Goal: Task Accomplishment & Management: Use online tool/utility

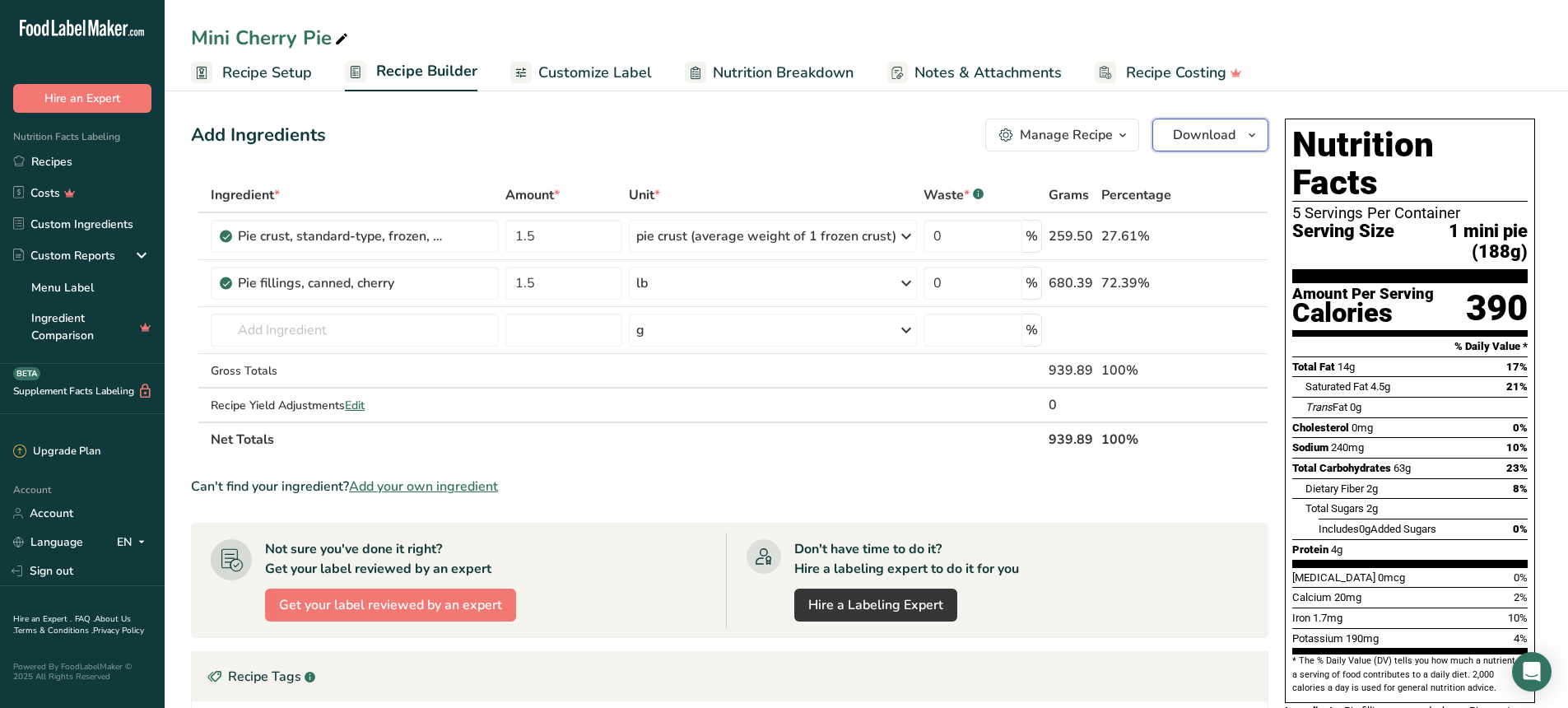
click at [1225, 135] on span "Download" at bounding box center [1204, 135] width 63 height 20
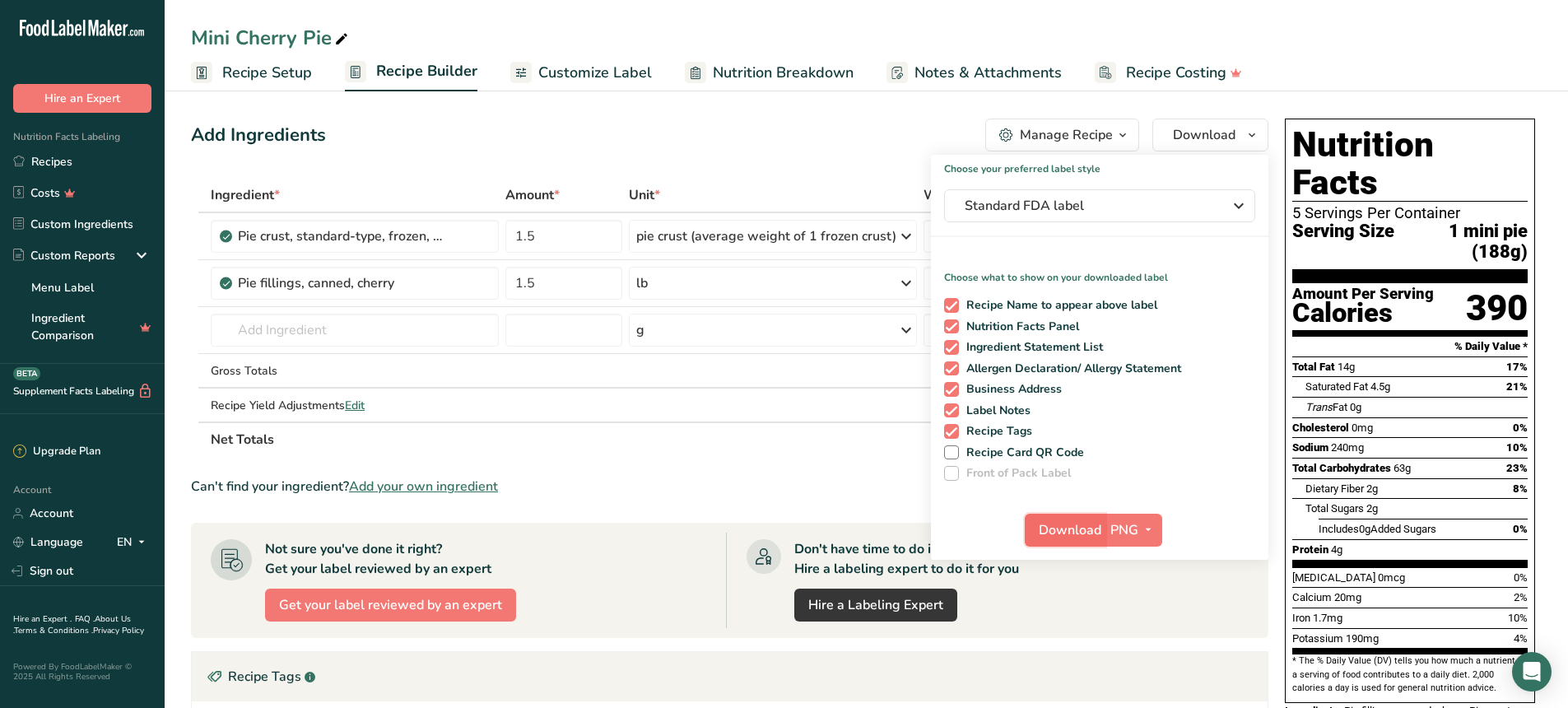
click at [1069, 538] on span "Download" at bounding box center [1070, 531] width 63 height 20
click at [1308, 39] on div "Mini Cherry Pie" at bounding box center [866, 38] width 1403 height 30
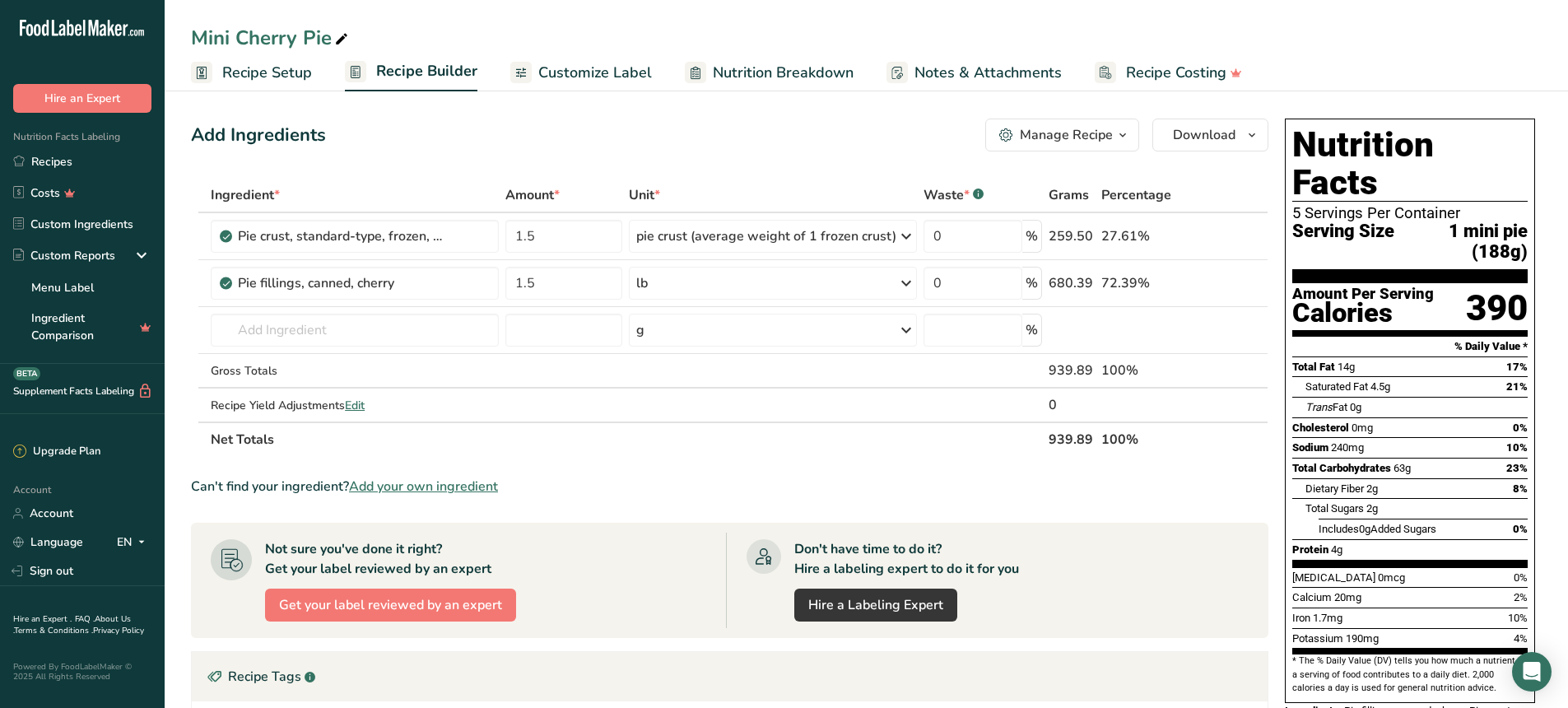
click at [261, 72] on span "Recipe Setup" at bounding box center [267, 73] width 89 height 22
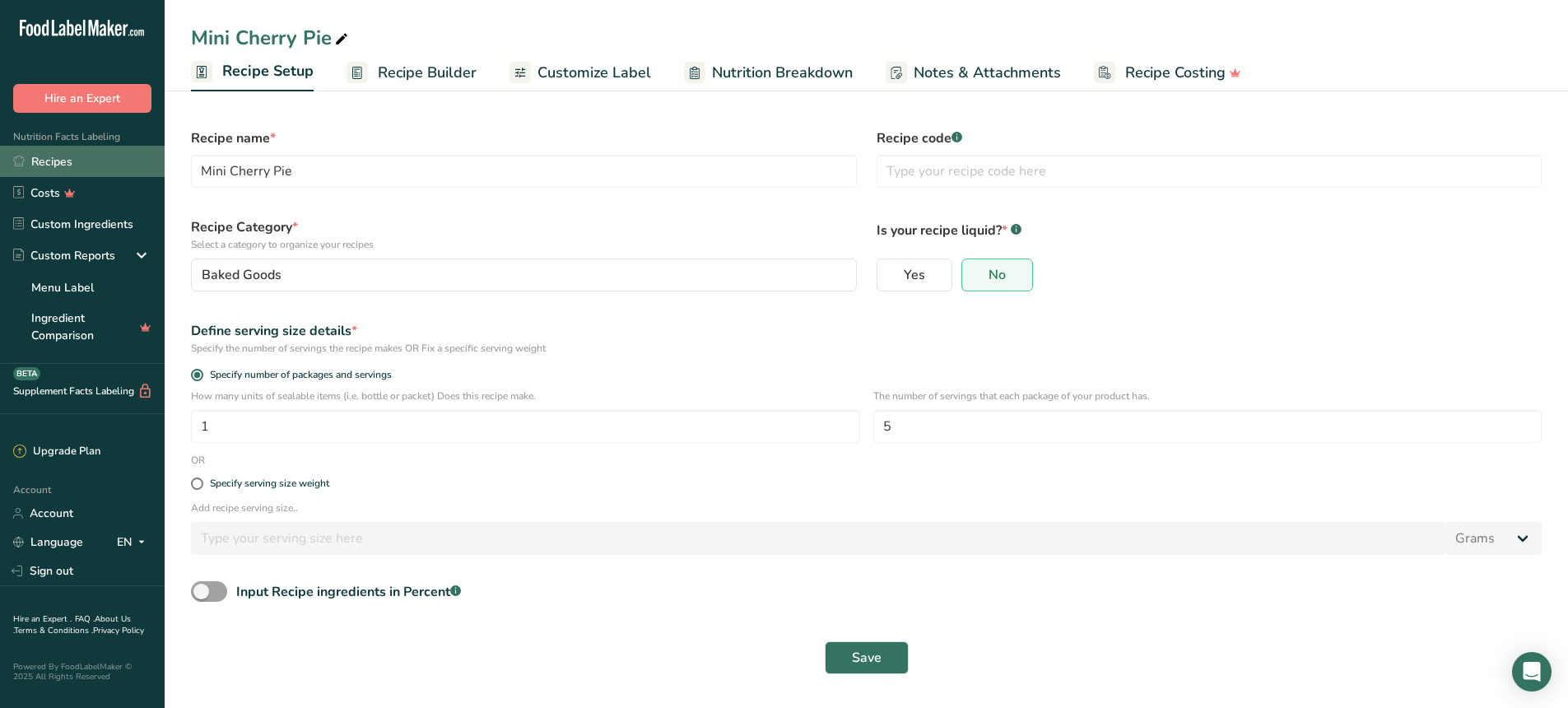
click at [88, 162] on link "Recipes" at bounding box center [82, 161] width 165 height 31
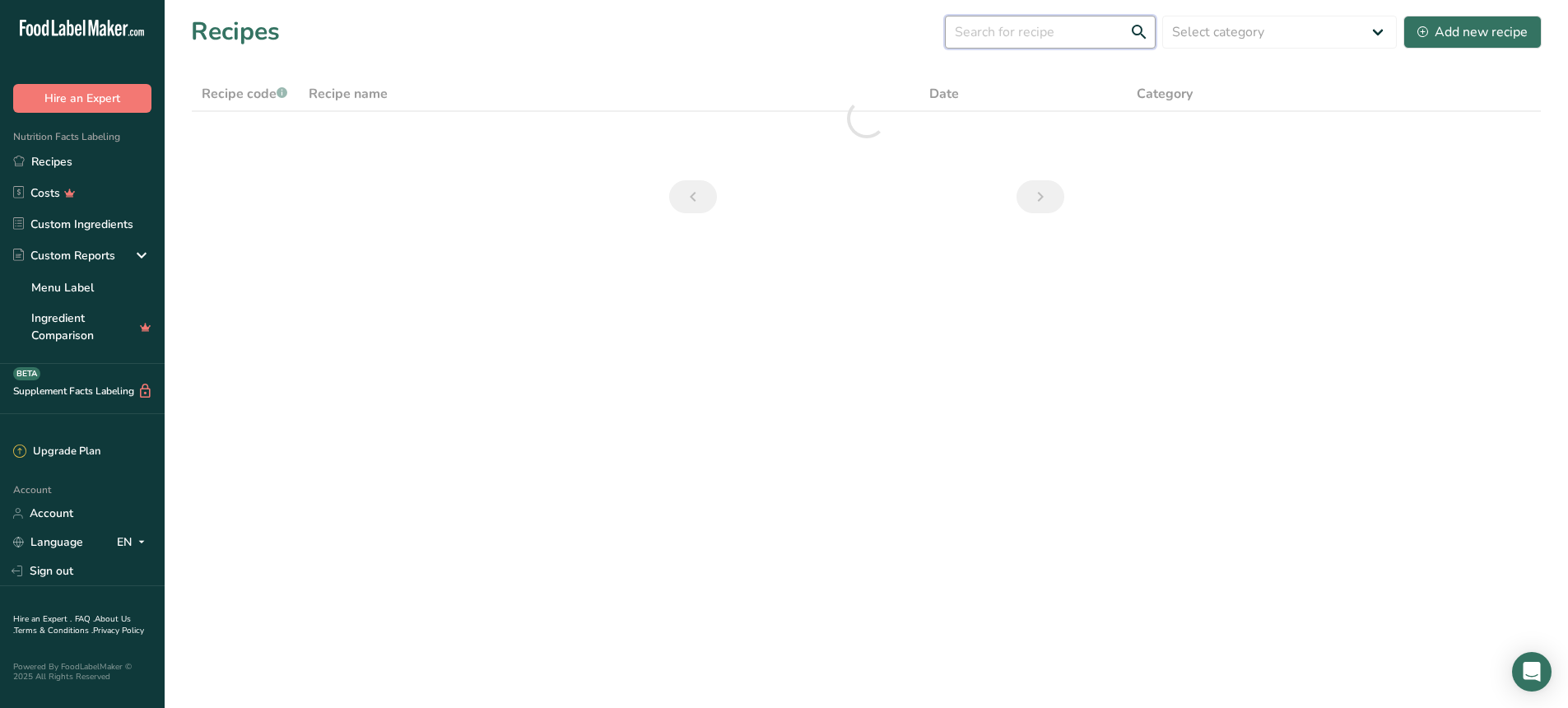
click at [1064, 36] on input "text" at bounding box center [1050, 31] width 211 height 33
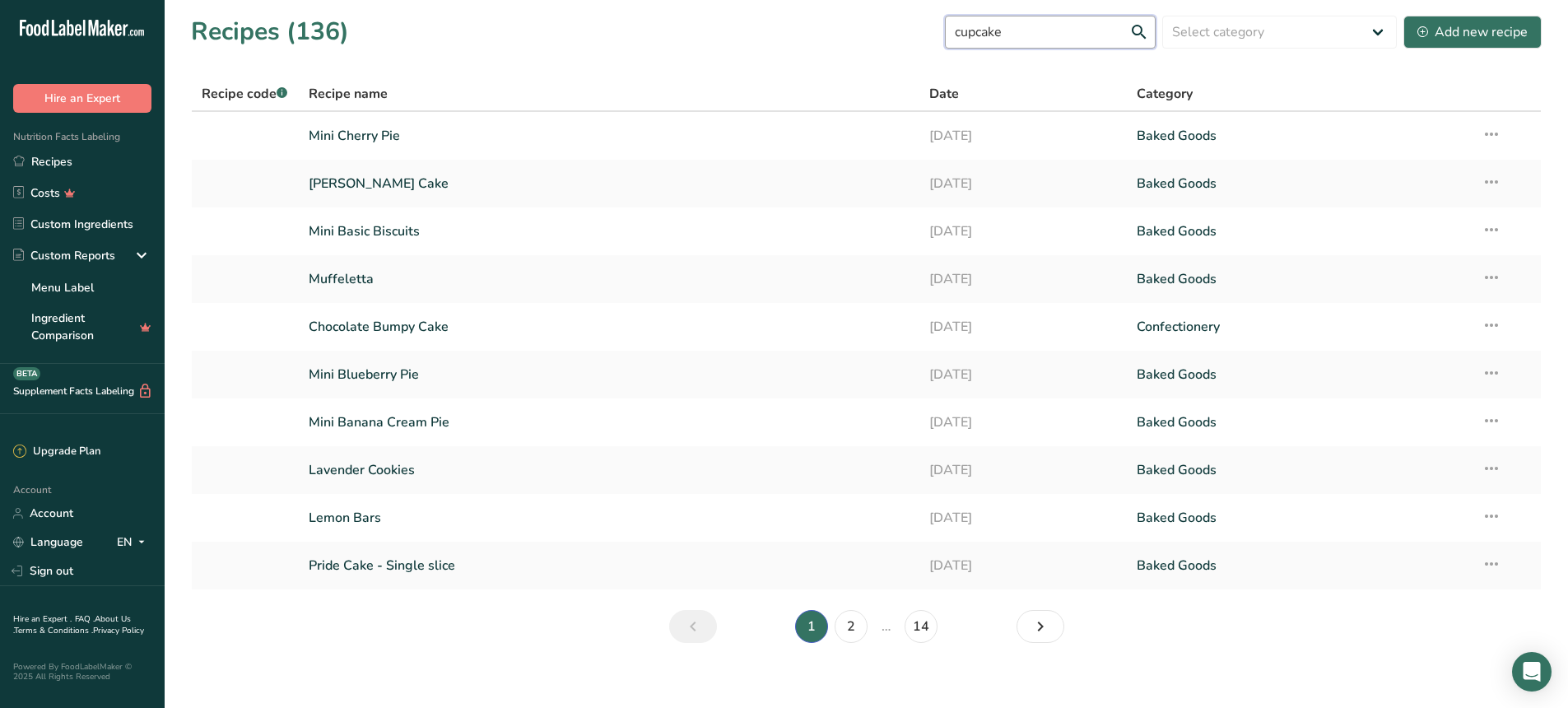
type input "cupcake"
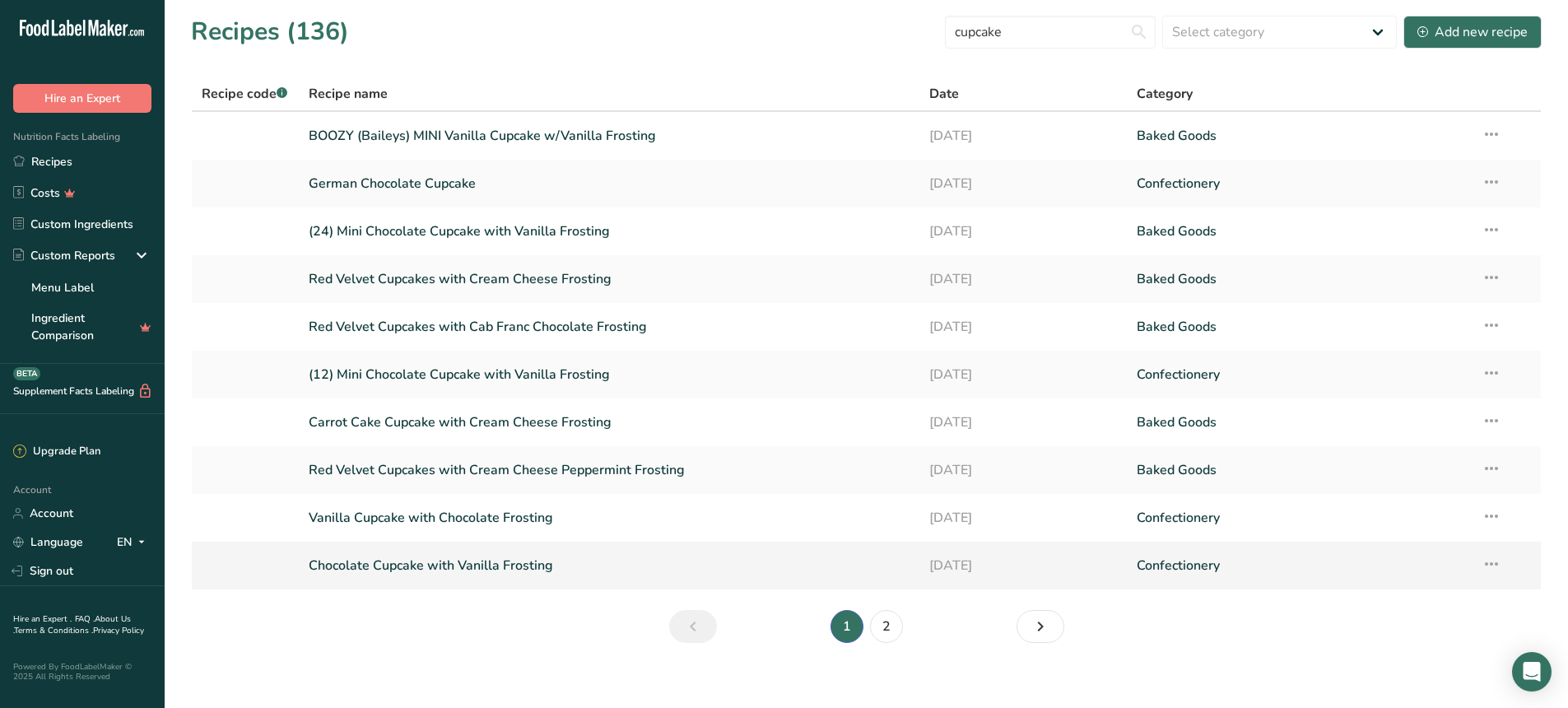
click at [530, 573] on link "Chocolate Cupcake with Vanilla Frosting" at bounding box center [609, 566] width 602 height 35
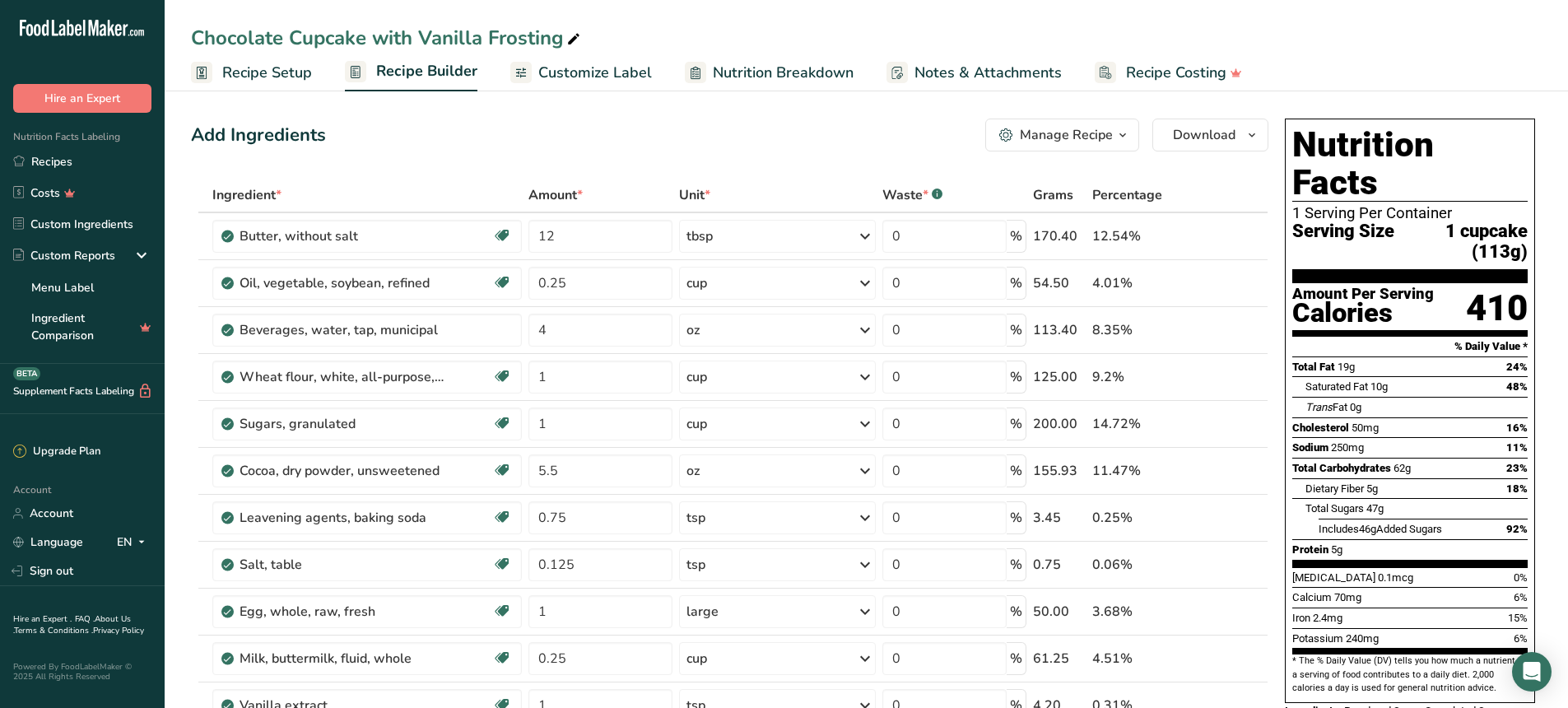
click at [288, 68] on span "Recipe Setup" at bounding box center [267, 73] width 89 height 22
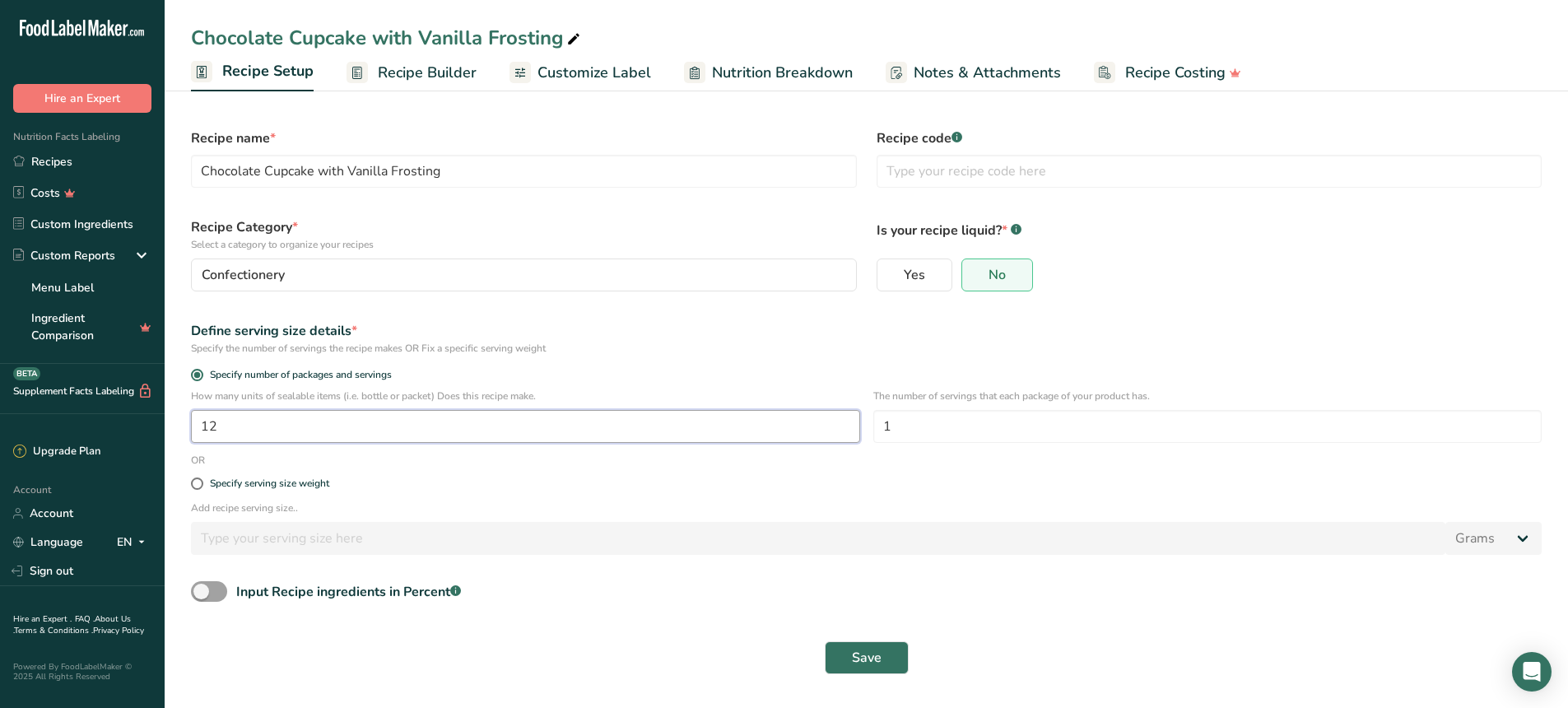
drag, startPoint x: 222, startPoint y: 427, endPoint x: 208, endPoint y: 423, distance: 14.6
click at [208, 423] on input "12" at bounding box center [525, 426] width 669 height 33
type input "10"
click at [866, 659] on span "Save" at bounding box center [866, 658] width 30 height 20
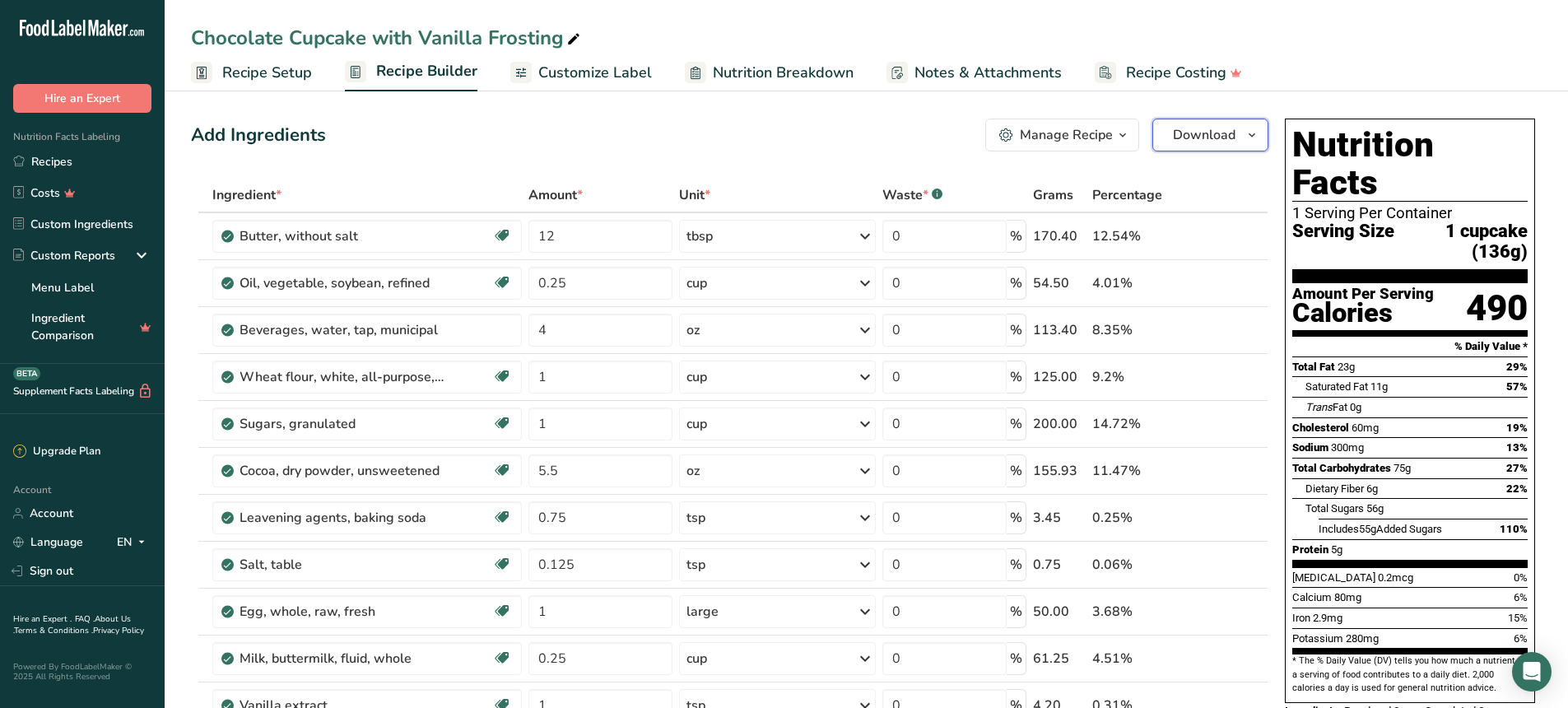
click at [1194, 139] on span "Download" at bounding box center [1204, 135] width 63 height 20
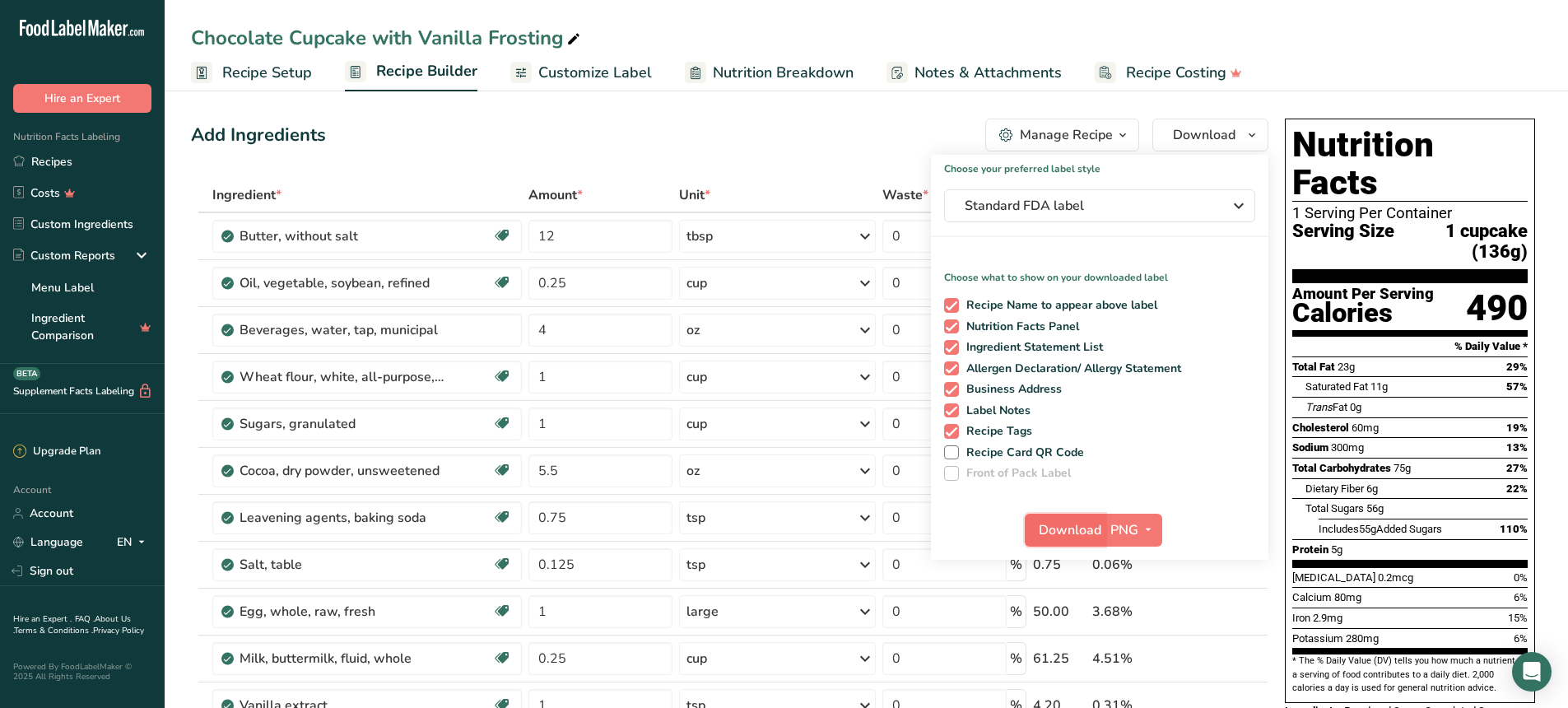
click at [1055, 532] on span "Download" at bounding box center [1070, 531] width 63 height 20
click at [1378, 38] on div "Chocolate Cupcake with Vanilla Frosting" at bounding box center [866, 38] width 1403 height 30
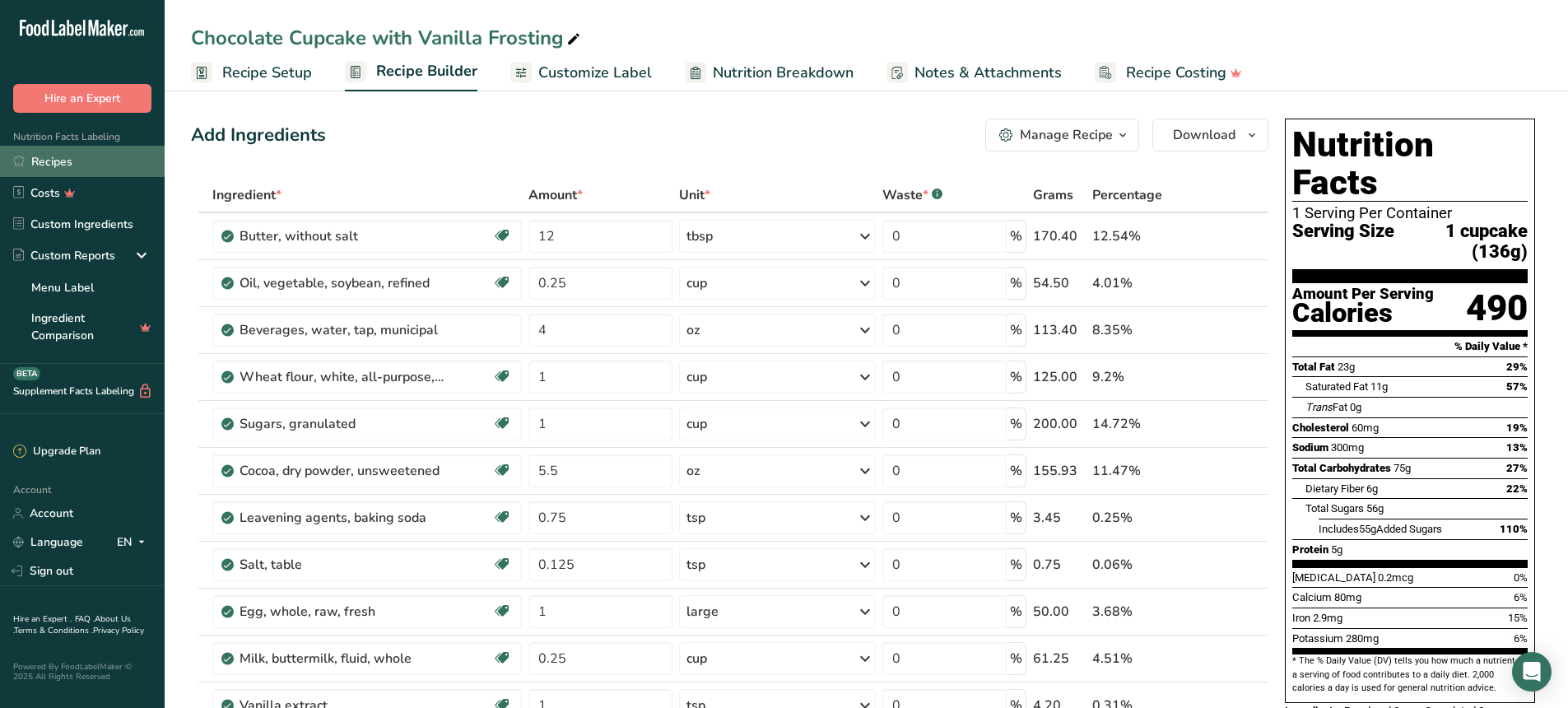
click at [37, 170] on link "Recipes" at bounding box center [82, 161] width 165 height 31
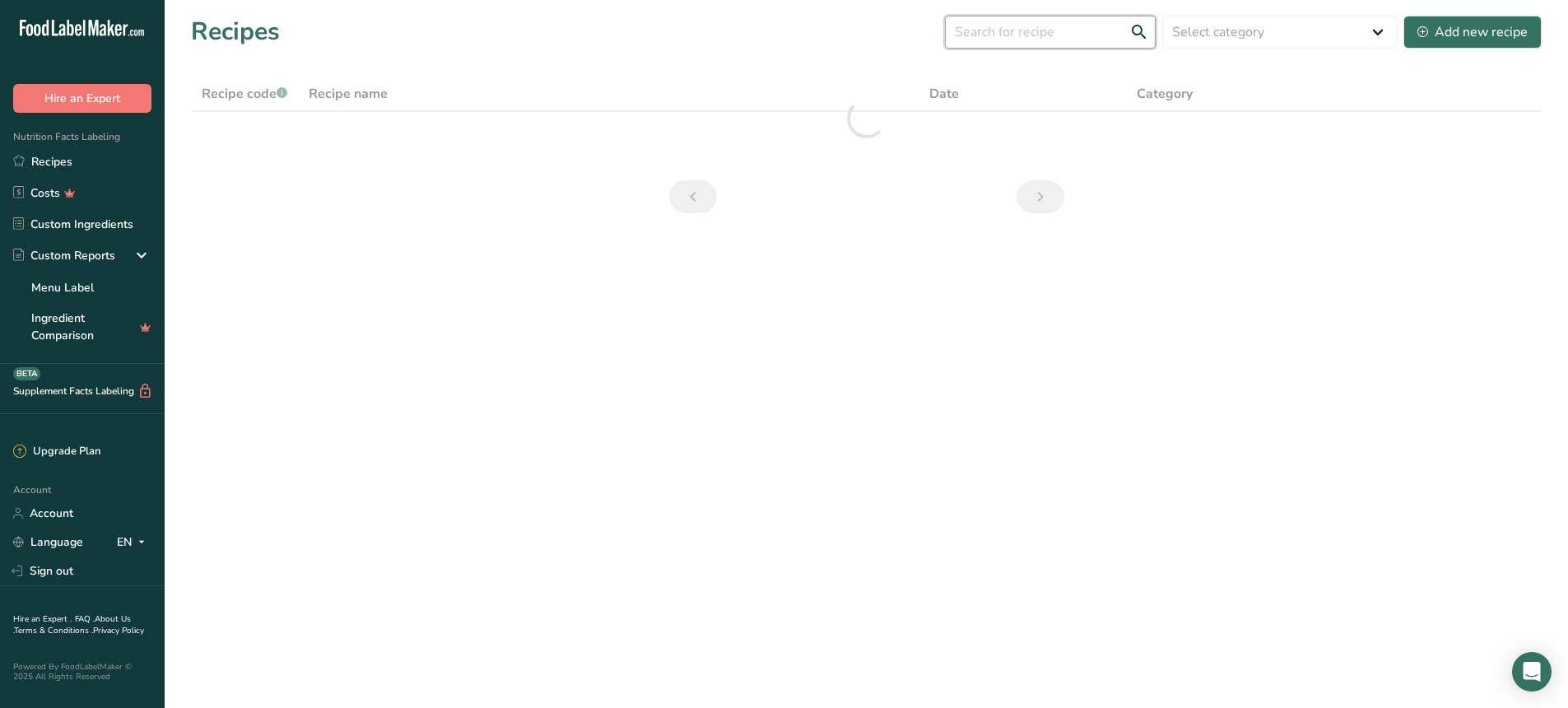
click at [1047, 35] on input "text" at bounding box center [1050, 31] width 211 height 33
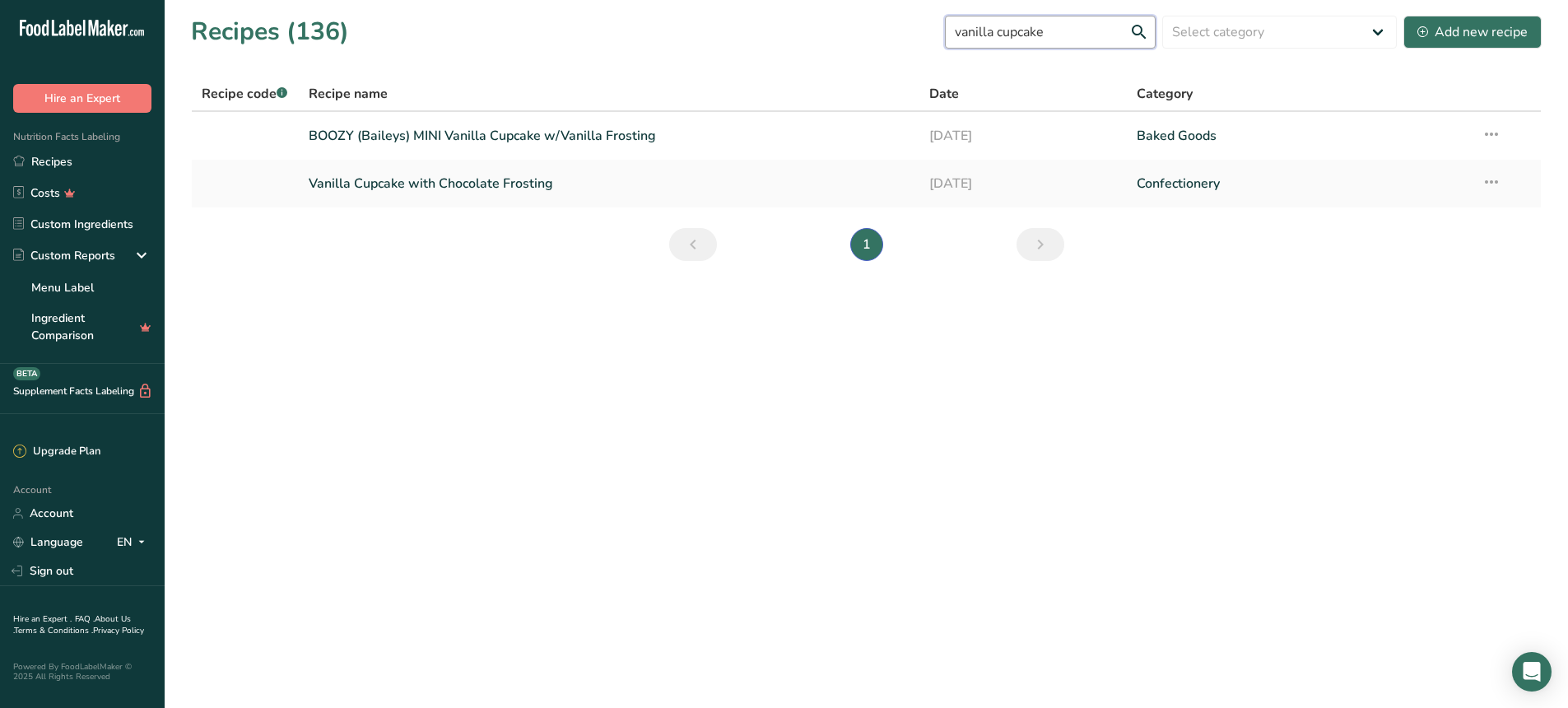
drag, startPoint x: 1020, startPoint y: 30, endPoint x: 931, endPoint y: 15, distance: 90.3
click at [938, 16] on div "Recipes (136) vanilla cupcake Select category All Baked Goods [GEOGRAPHIC_DATA]…" at bounding box center [866, 31] width 1351 height 37
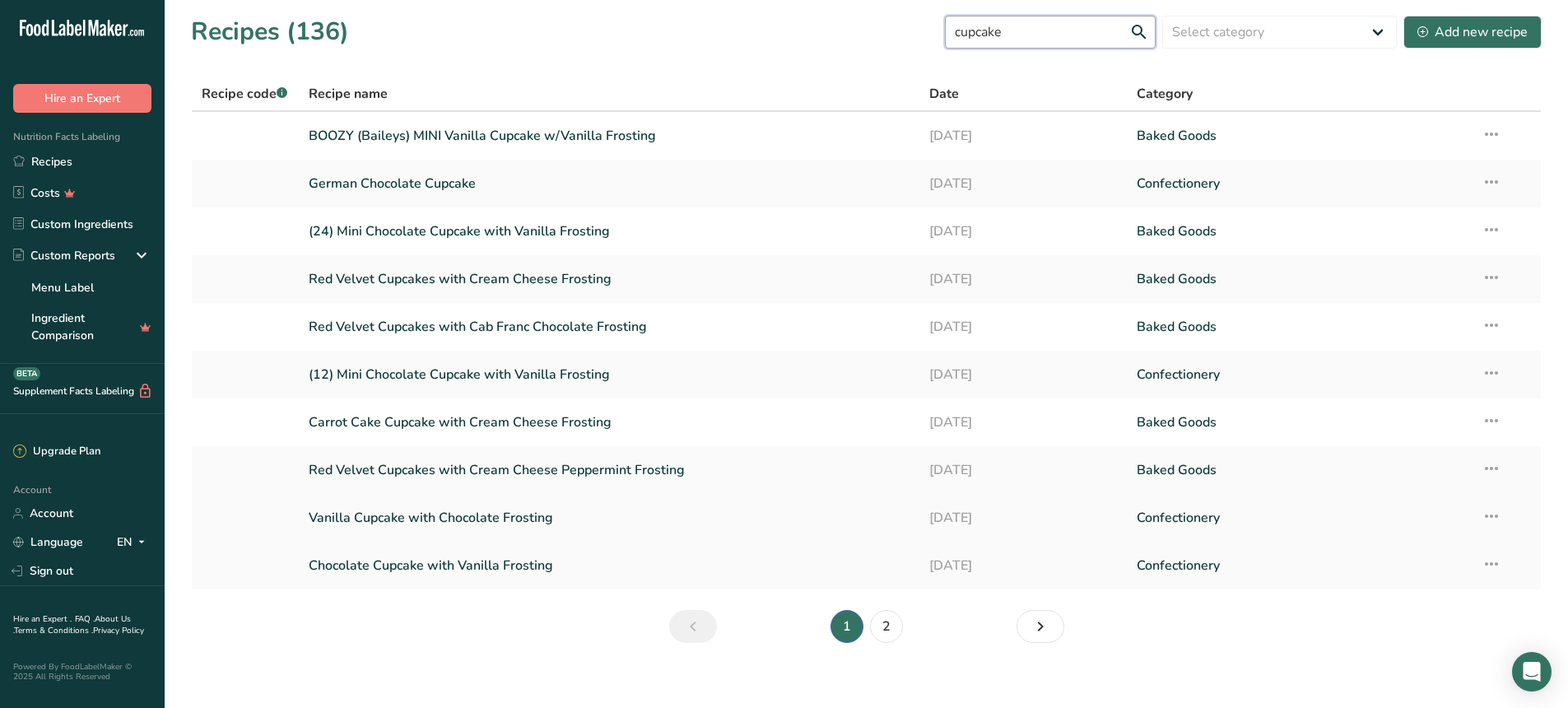
type input "cupcake"
click at [533, 521] on link "Vanilla Cupcake with Chocolate Frosting" at bounding box center [609, 517] width 602 height 35
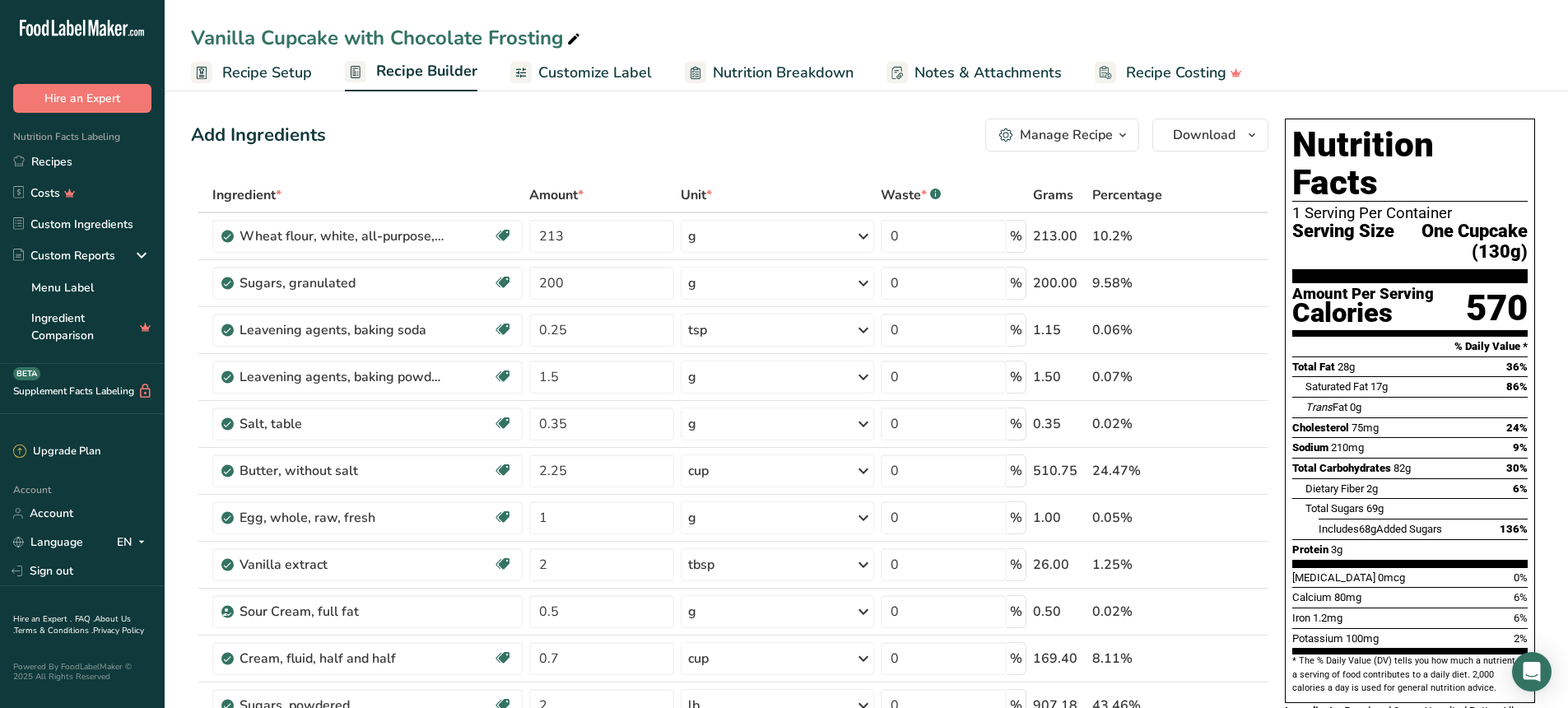
click at [572, 44] on icon at bounding box center [573, 39] width 15 height 23
drag, startPoint x: 479, startPoint y: 36, endPoint x: 395, endPoint y: 25, distance: 84.7
click at [395, 25] on input "Vanilla Cupcake with Chocolate Frosting" at bounding box center [866, 38] width 1351 height 30
click at [1314, 52] on input "Vanilla Cupcake with [PERSON_NAME]" at bounding box center [866, 38] width 1351 height 30
type input "Vanilla Cupcake with [PERSON_NAME]"
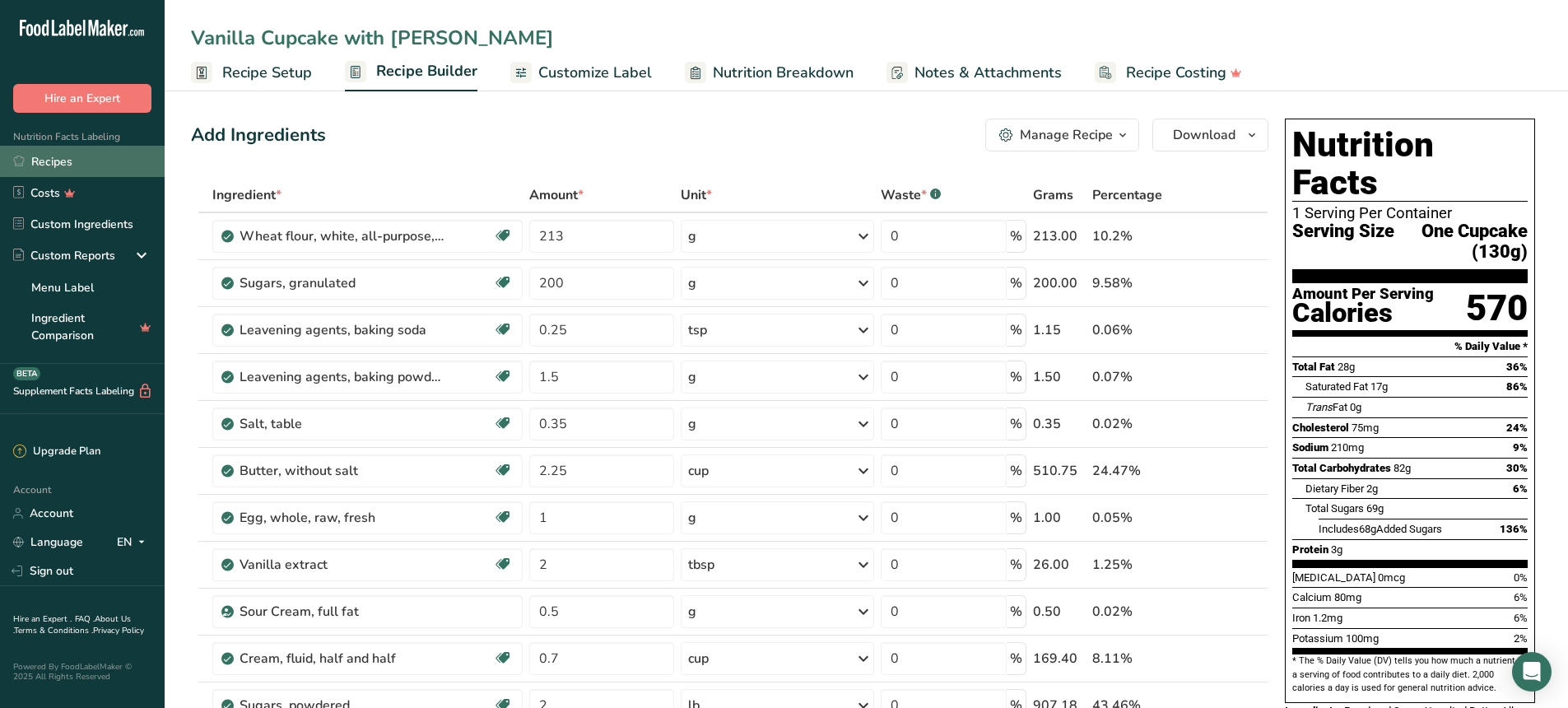
click at [79, 167] on link "Recipes" at bounding box center [82, 161] width 165 height 31
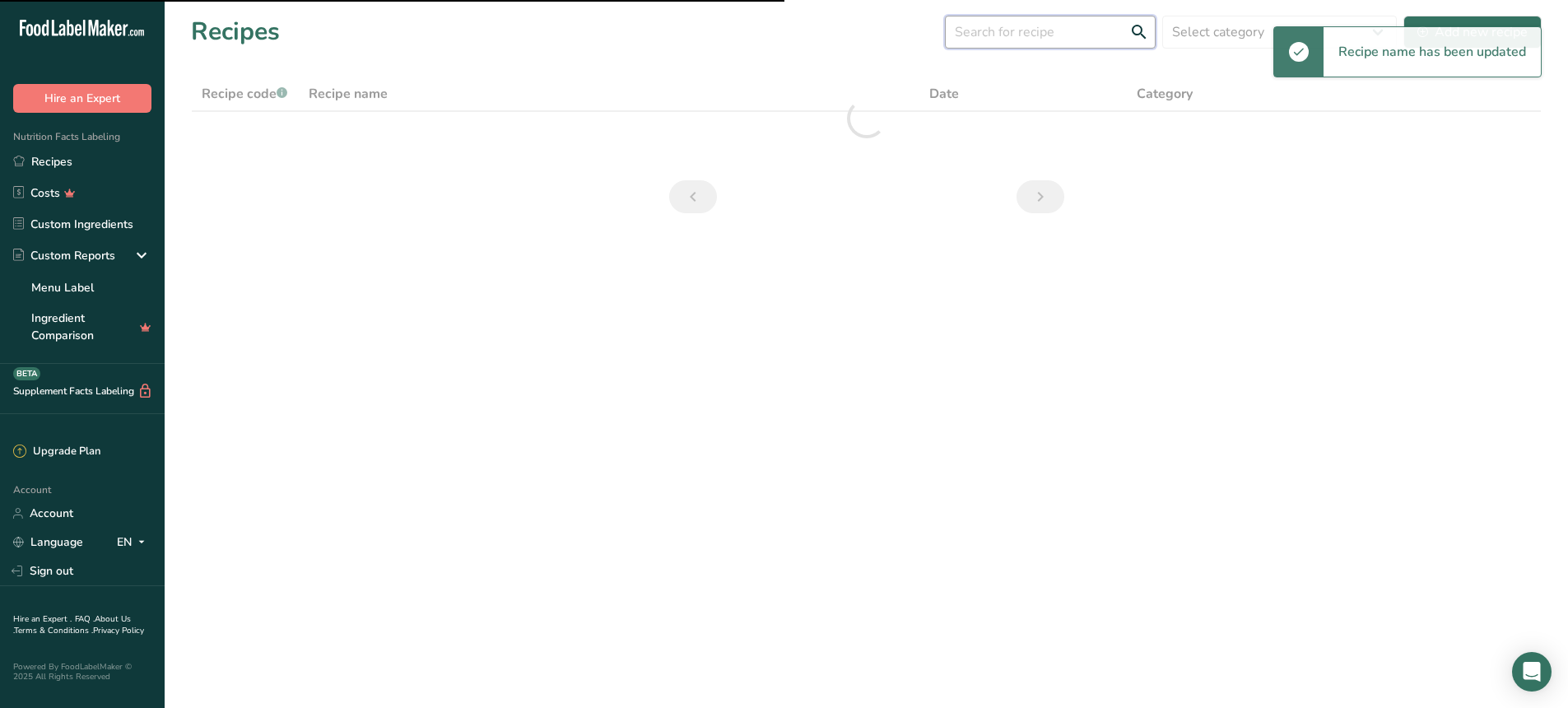
click at [1071, 30] on input "text" at bounding box center [1050, 31] width 211 height 33
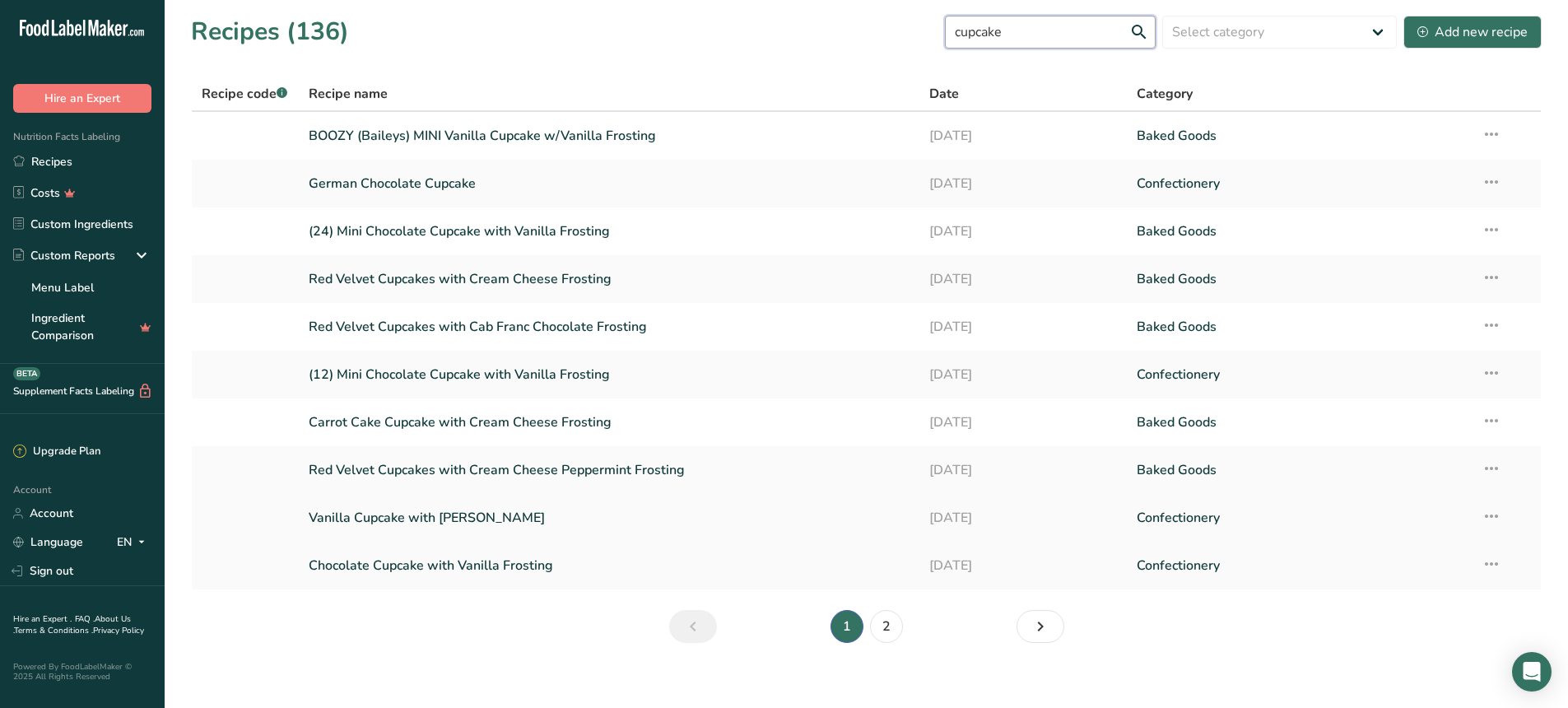
type input "cupcake"
click at [510, 511] on link "Vanilla Cupcake with [PERSON_NAME]" at bounding box center [609, 517] width 602 height 35
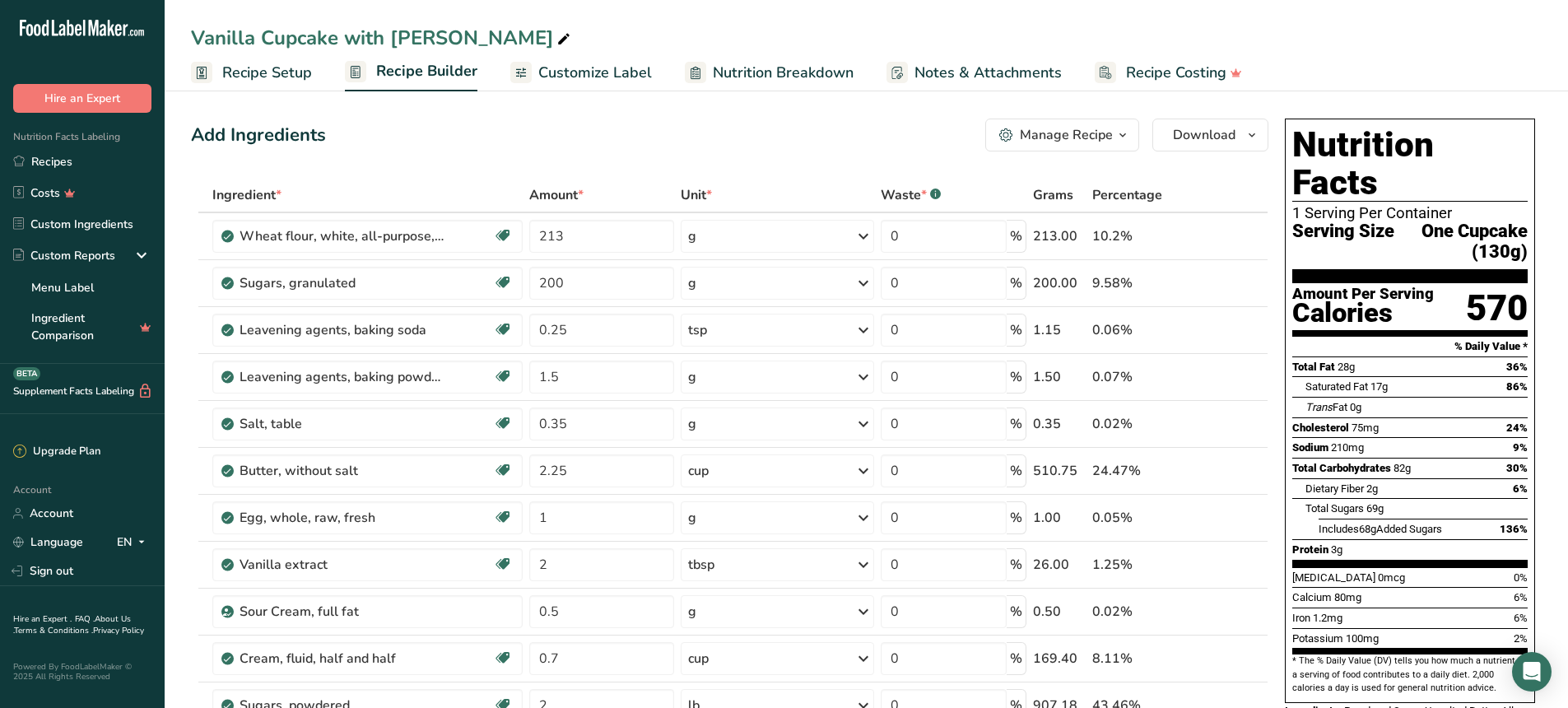
click at [556, 37] on icon at bounding box center [564, 39] width 15 height 23
drag, startPoint x: 448, startPoint y: 36, endPoint x: 393, endPoint y: 25, distance: 56.1
click at [393, 25] on input "Vanilla Cupcake with [PERSON_NAME]" at bounding box center [866, 38] width 1351 height 30
click at [657, 29] on input "Vanilla Cupcake with Chocolate Frosting" at bounding box center [866, 38] width 1351 height 30
type input "Vanilla Cupcake with Chocolate Frosting"
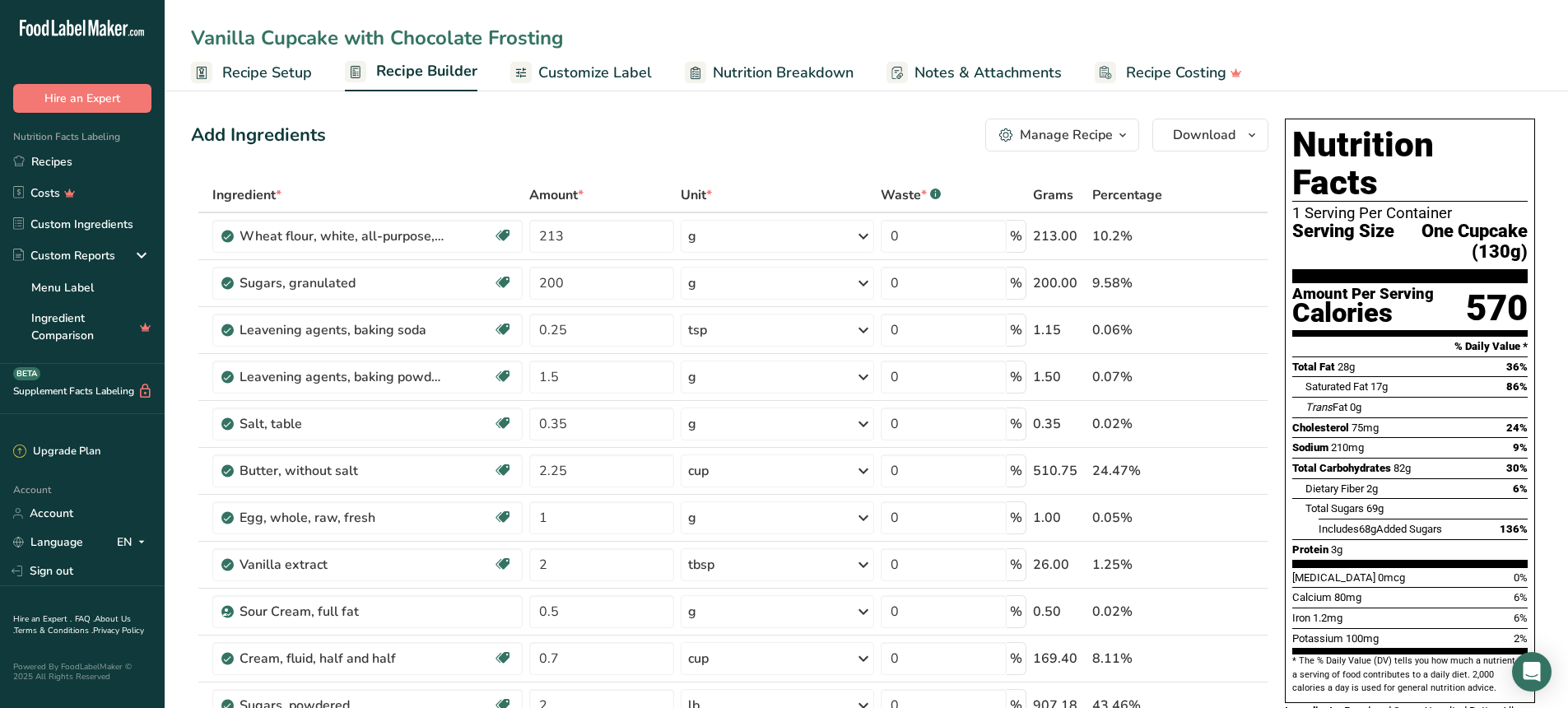
click at [733, 127] on div "Add Ingredients Manage Recipe Delete Recipe Duplicate Recipe Scale Recipe Save …" at bounding box center [729, 134] width 1077 height 33
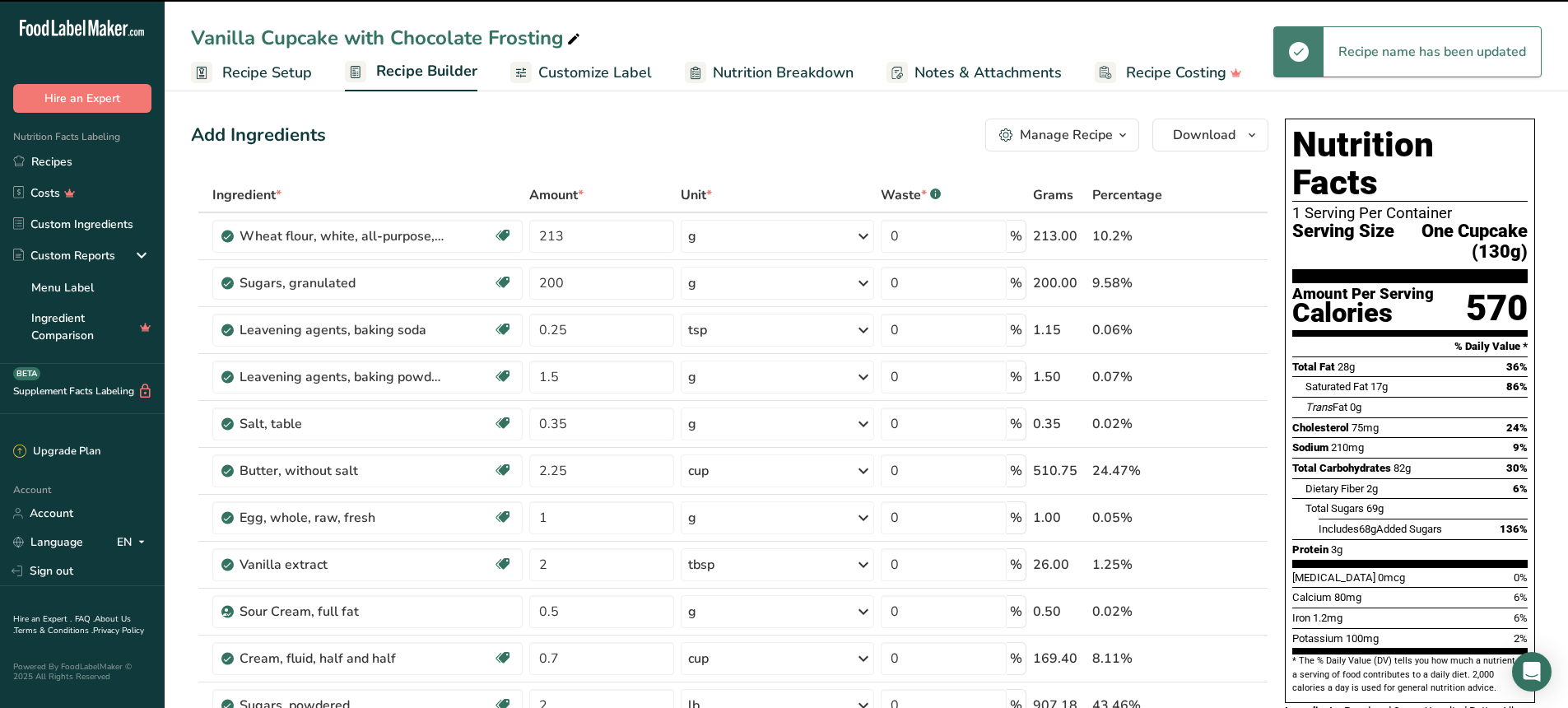
click at [678, 48] on div "Vanilla Cupcake with Chocolate Frosting" at bounding box center [866, 38] width 1403 height 30
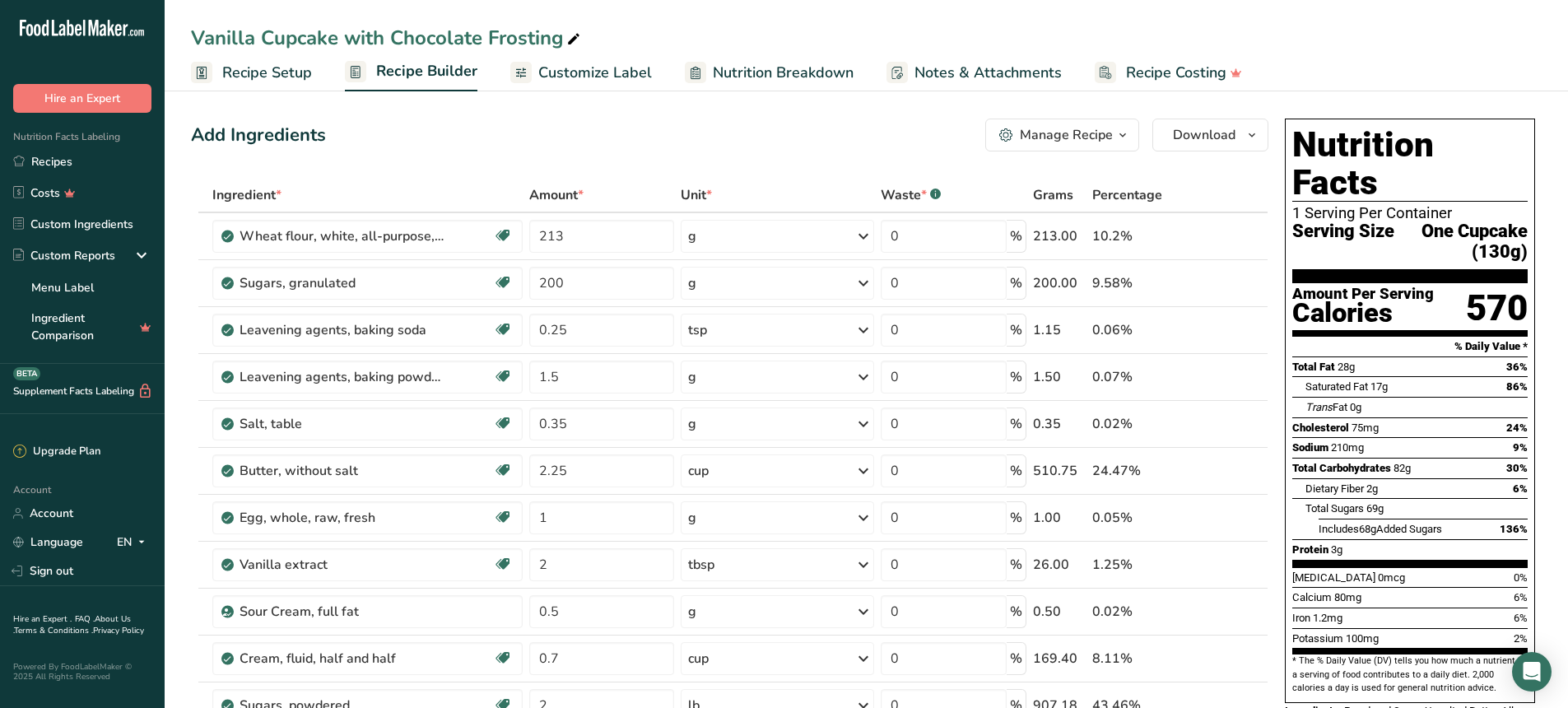
click at [1116, 135] on icon "button" at bounding box center [1123, 135] width 13 height 21
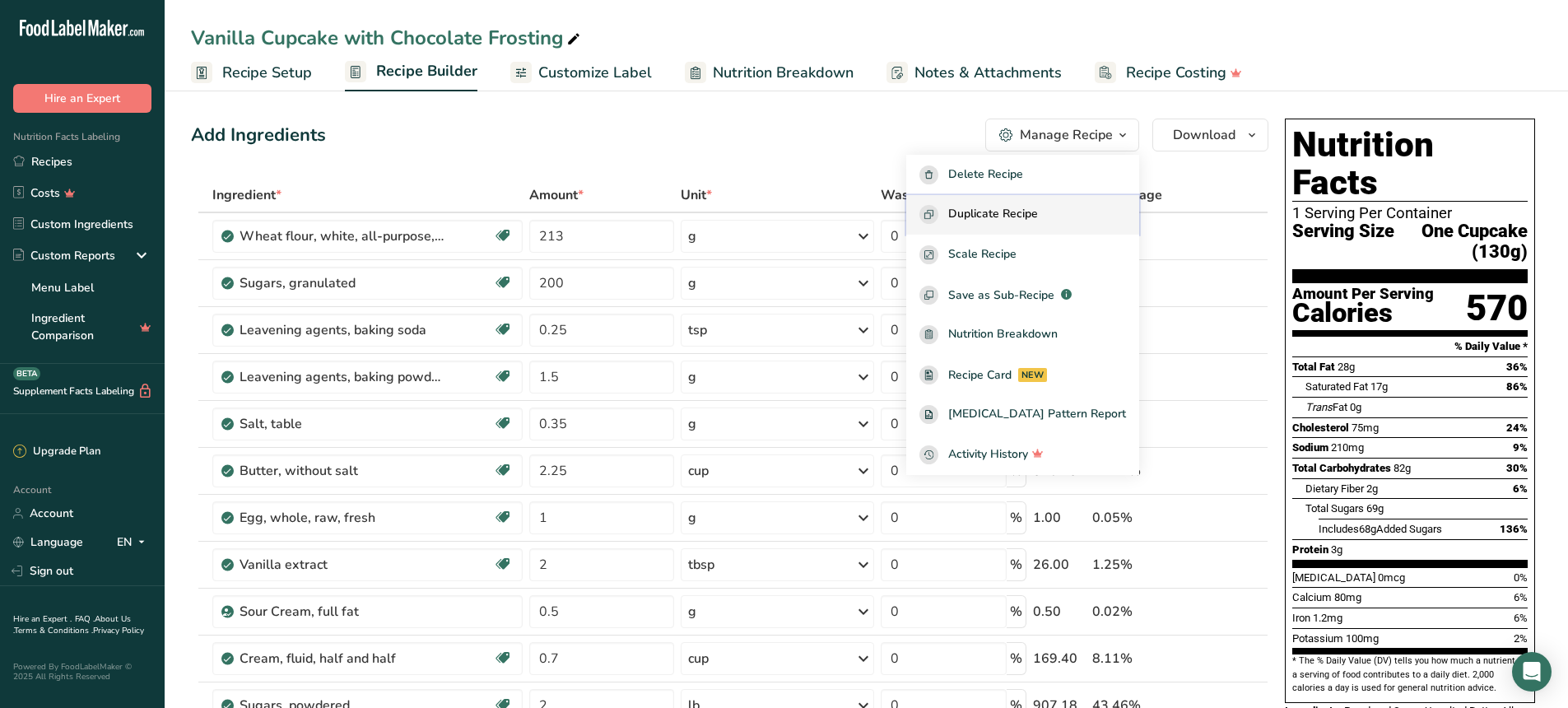
click at [1000, 213] on span "Duplicate Recipe" at bounding box center [993, 214] width 89 height 19
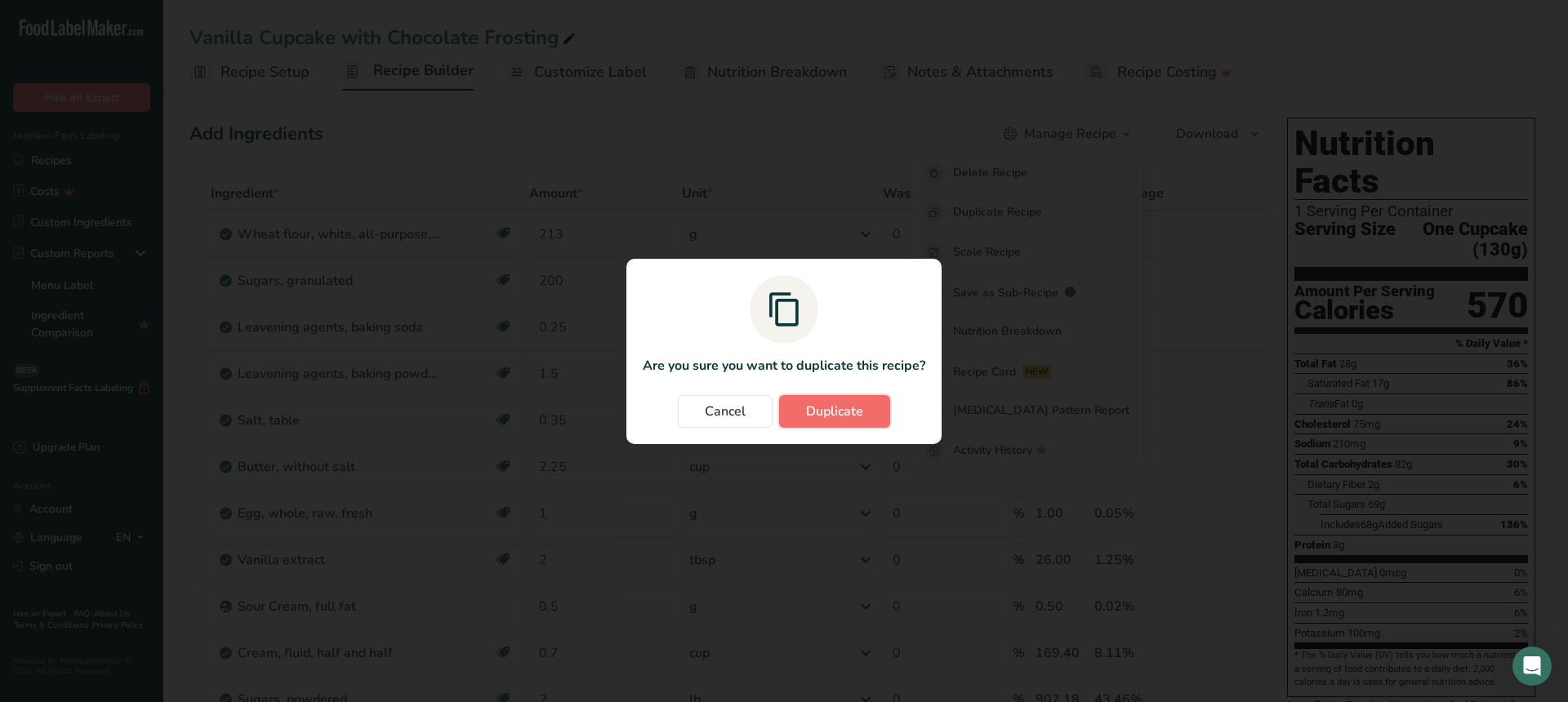
click at [849, 416] on span "Duplicate" at bounding box center [834, 412] width 57 height 20
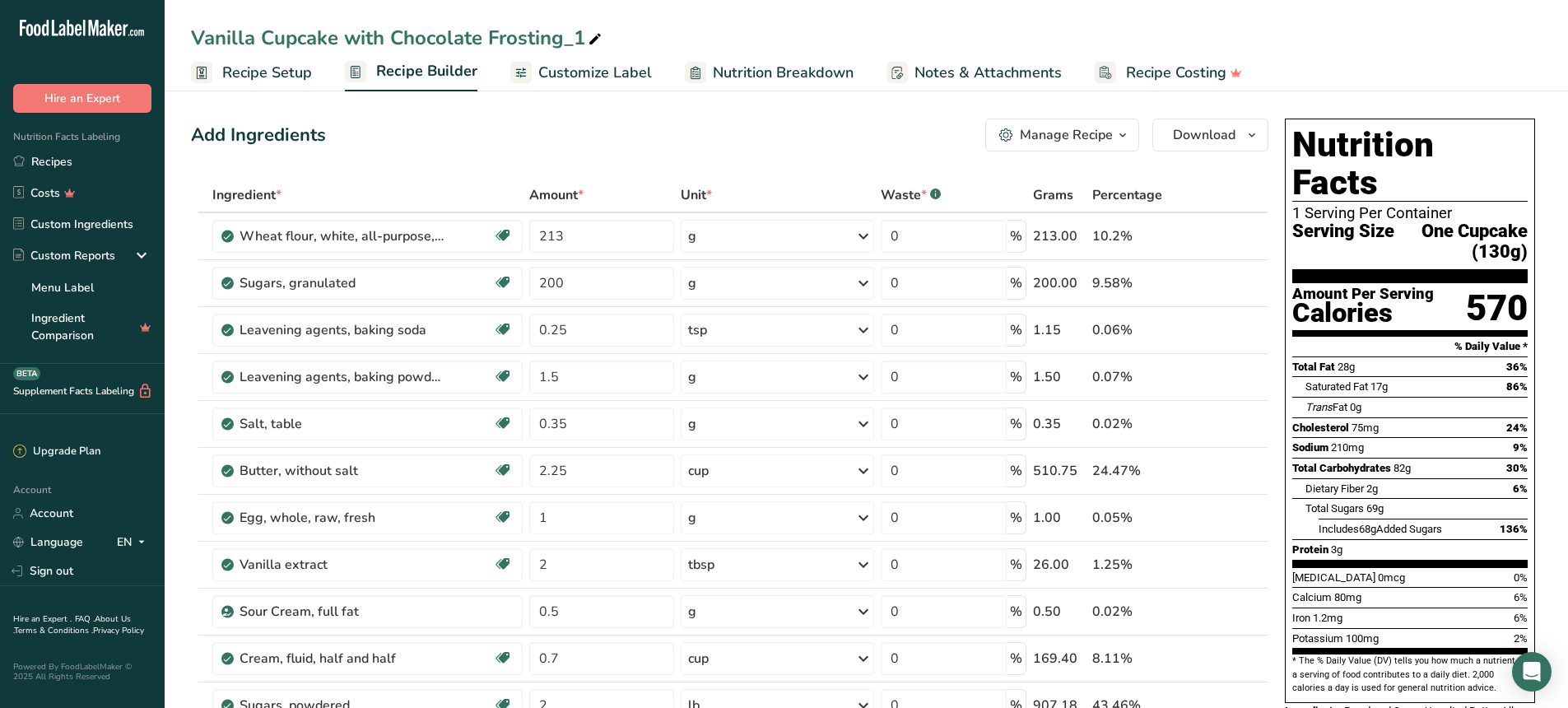
click at [462, 145] on div "Add Ingredients Manage Recipe Delete Recipe Duplicate Recipe Scale Recipe Save …" at bounding box center [729, 134] width 1077 height 33
drag, startPoint x: 480, startPoint y: 35, endPoint x: 394, endPoint y: 26, distance: 86.5
click at [394, 26] on div "Vanilla Cupcake with Chocolate Frosting_1" at bounding box center [397, 38] width 414 height 30
drag, startPoint x: 658, startPoint y: 37, endPoint x: 393, endPoint y: 24, distance: 265.3
click at [393, 24] on input "Vanilla Cupcake with Chocolate Frosting_1Canilla" at bounding box center [866, 38] width 1351 height 30
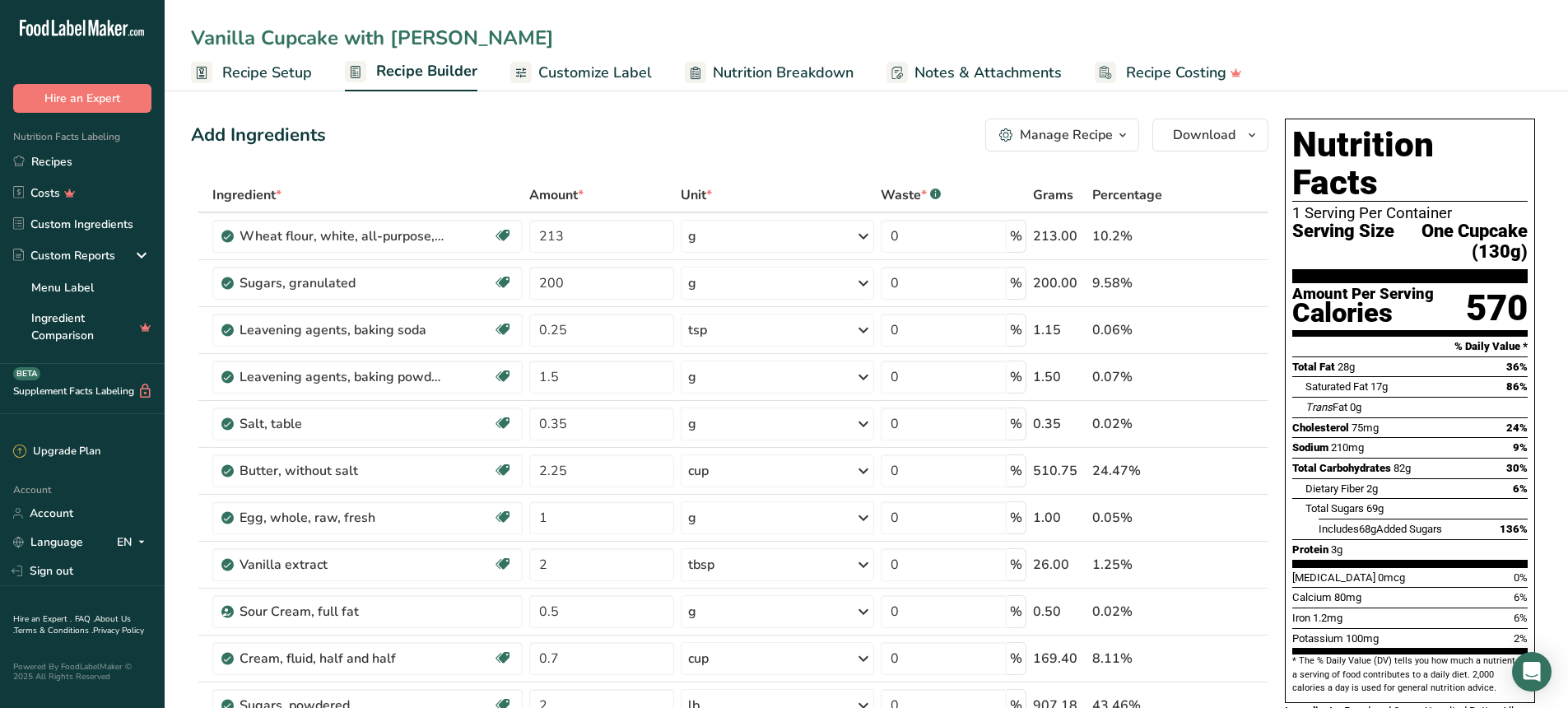
type input "Vanilla Cupcake with [PERSON_NAME]"
click at [582, 139] on div "Add Ingredients Manage Recipe Delete Recipe Duplicate Recipe Scale Recipe Save …" at bounding box center [729, 134] width 1077 height 33
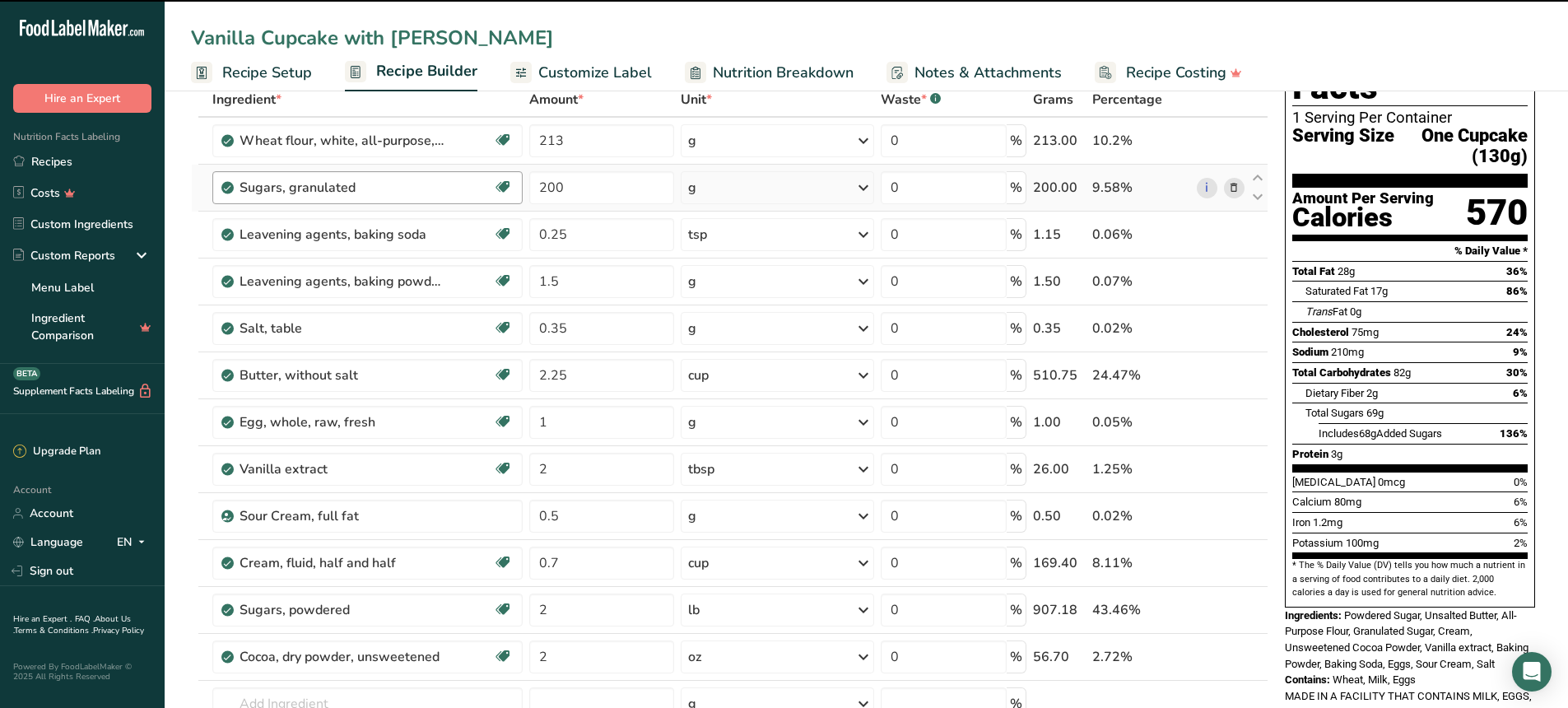
scroll to position [124, 0]
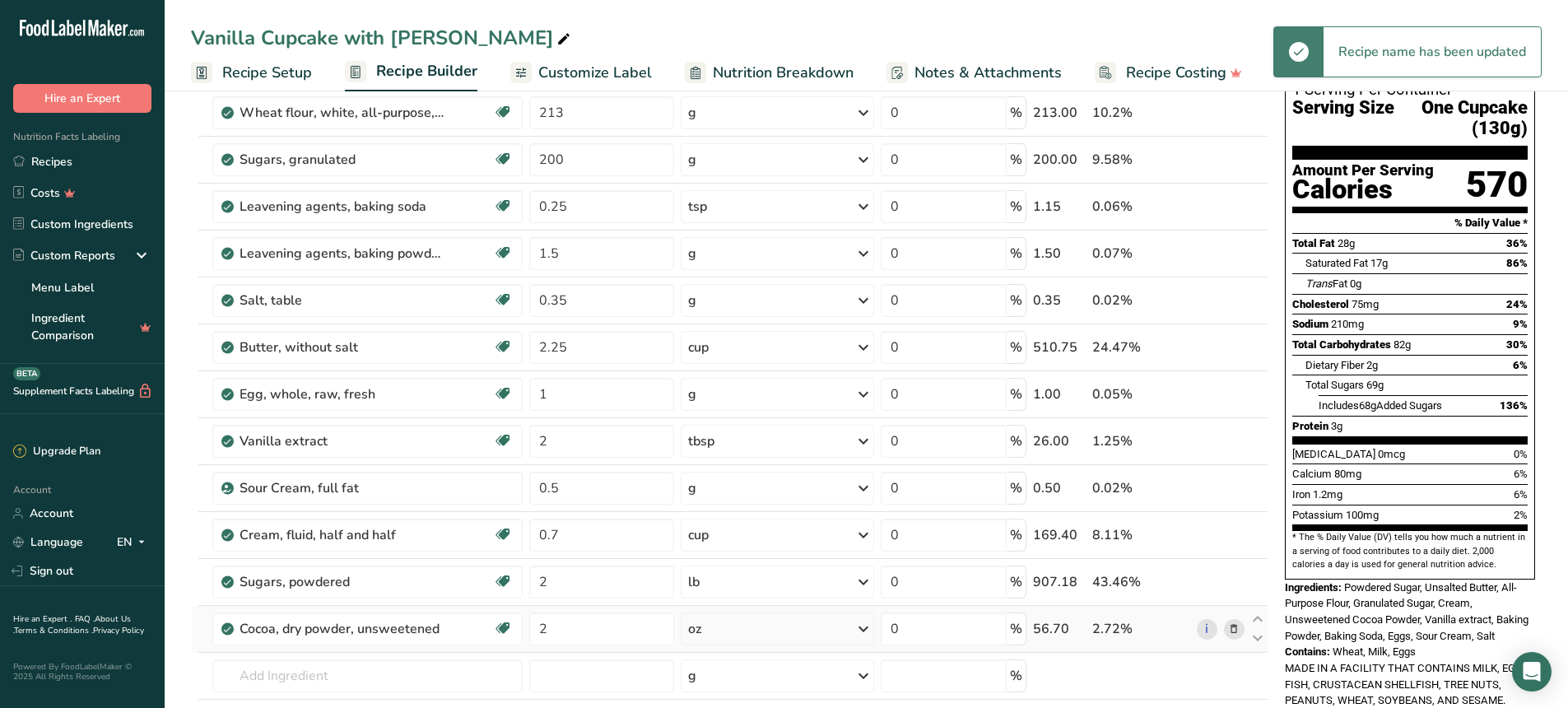
click at [1236, 629] on icon at bounding box center [1233, 629] width 12 height 17
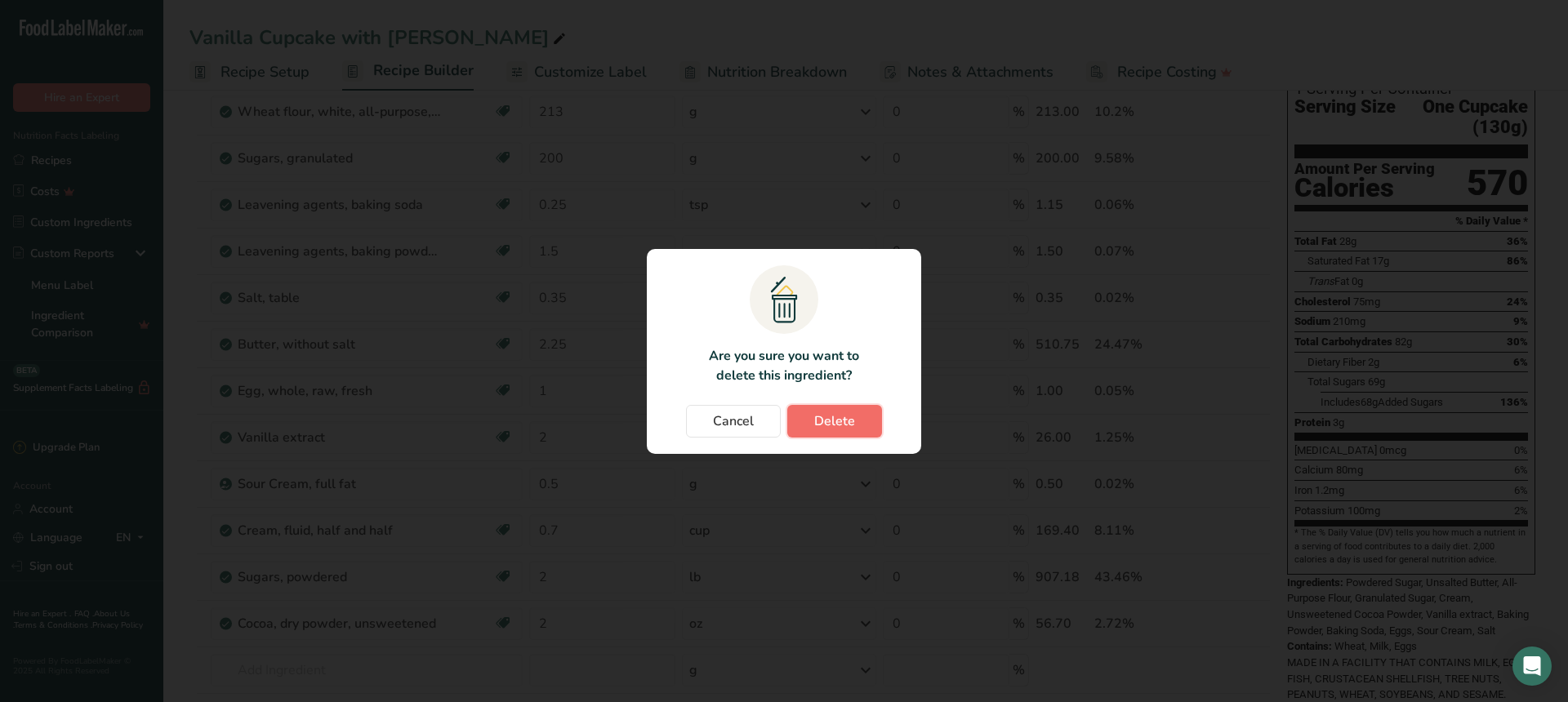
click at [867, 423] on button "Delete" at bounding box center [834, 421] width 95 height 33
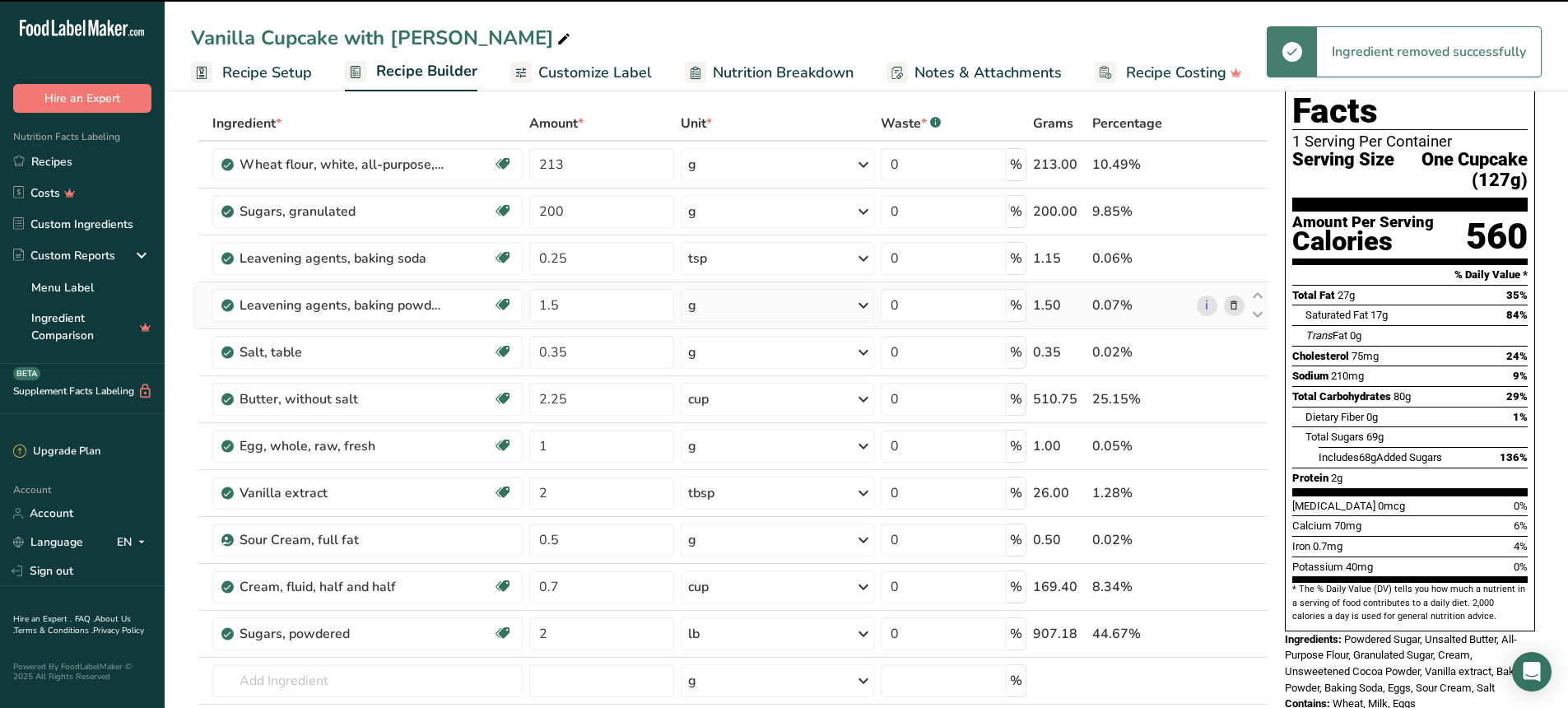
scroll to position [0, 0]
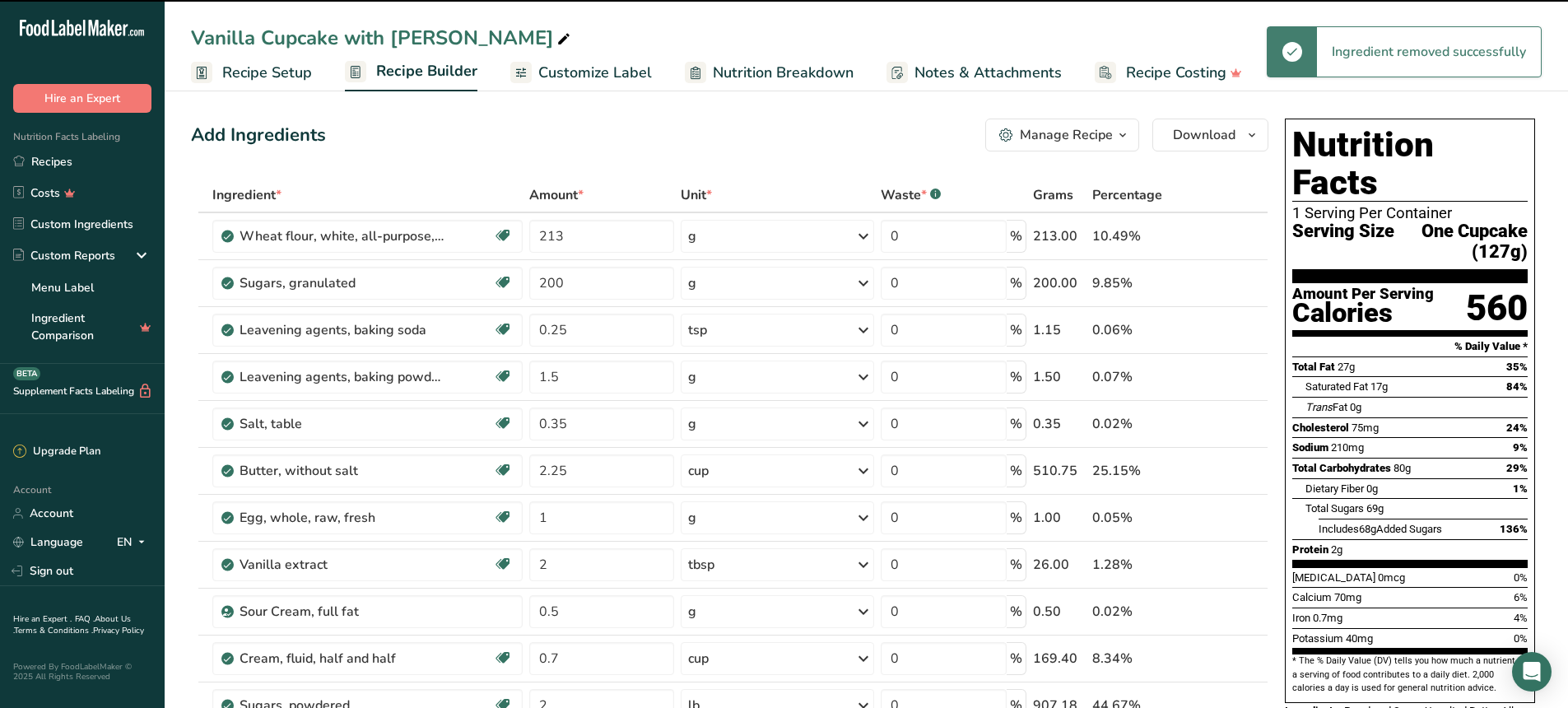
click at [254, 66] on span "Recipe Setup" at bounding box center [267, 73] width 89 height 22
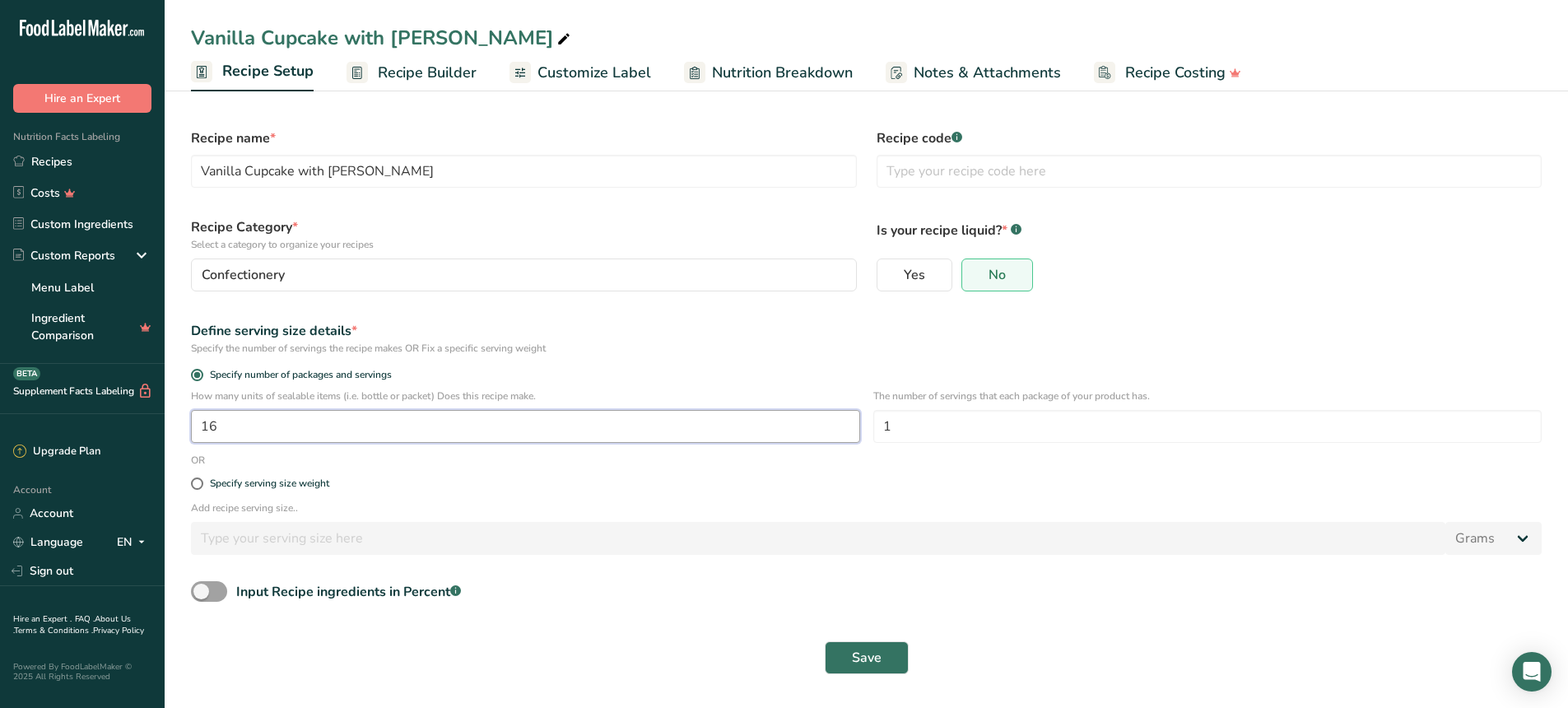
drag, startPoint x: 232, startPoint y: 423, endPoint x: 149, endPoint y: 420, distance: 83.1
click at [149, 420] on div ".a-20{fill:#fff;} Hire an Expert Nutrition Facts Labeling Recipes Costs Custom …" at bounding box center [784, 354] width 1568 height 708
type input "14"
click at [1288, 266] on div "Yes No" at bounding box center [1209, 275] width 665 height 33
click at [873, 662] on span "Save" at bounding box center [866, 658] width 30 height 20
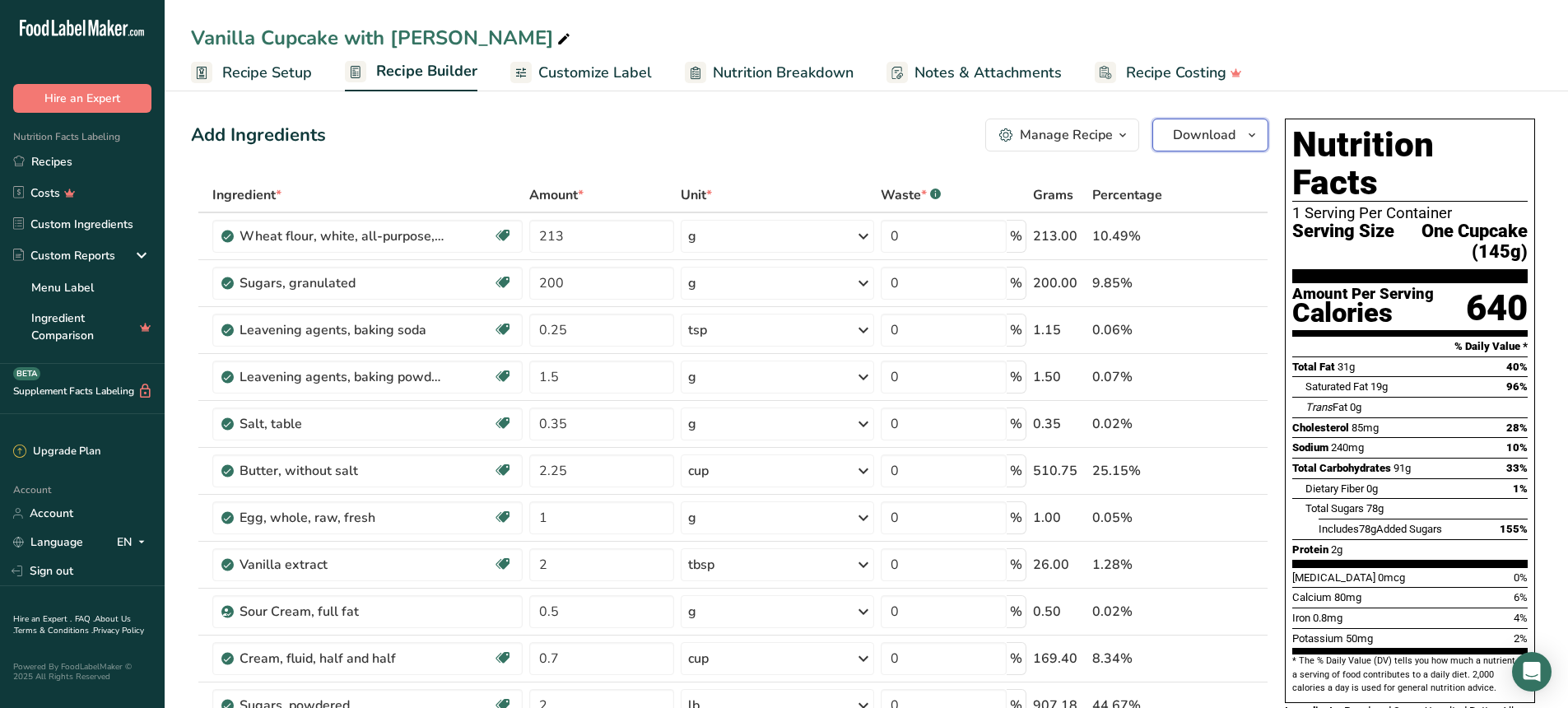
click at [1218, 137] on span "Download" at bounding box center [1204, 135] width 63 height 20
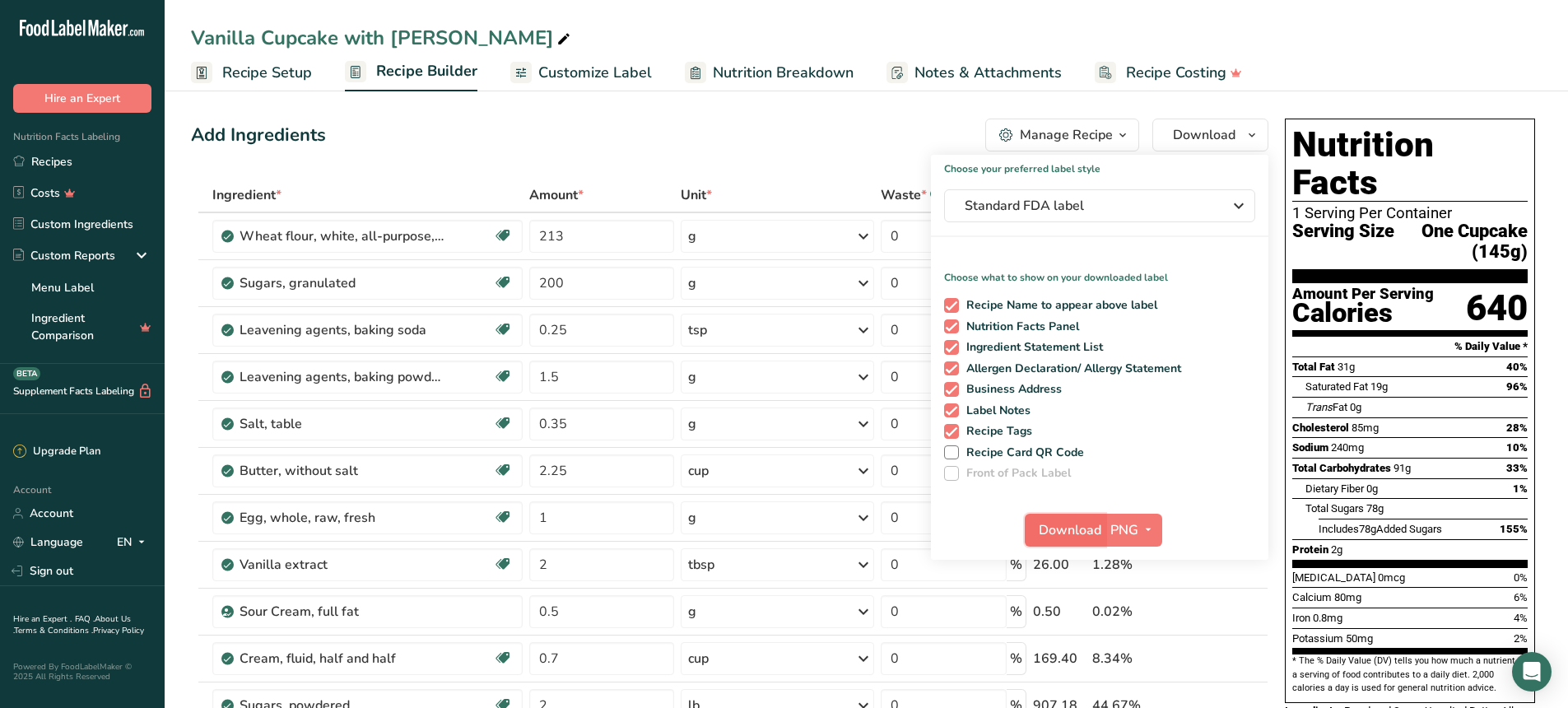
click at [1089, 532] on span "Download" at bounding box center [1070, 531] width 63 height 20
click at [67, 161] on link "Recipes" at bounding box center [82, 161] width 165 height 31
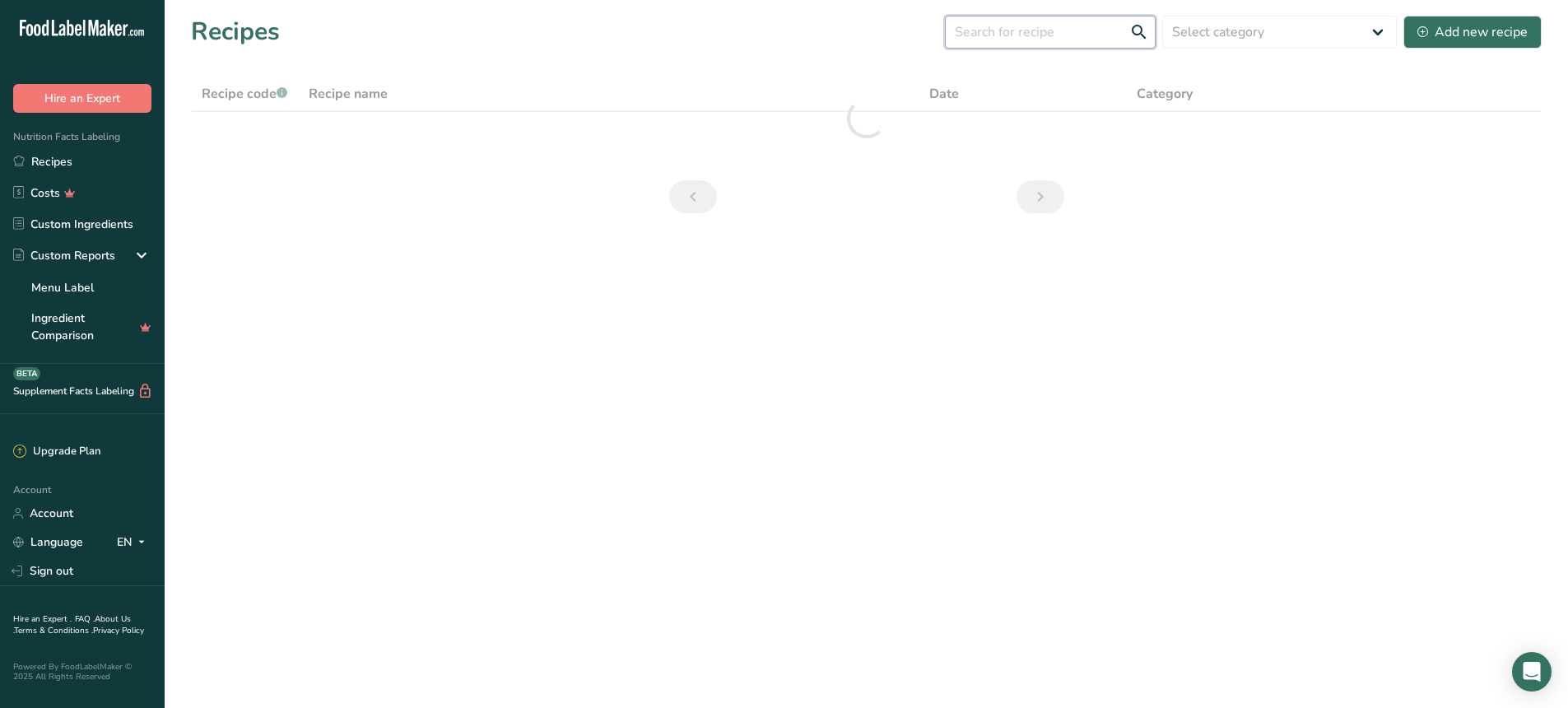
click at [1040, 37] on input "text" at bounding box center [1050, 31] width 211 height 33
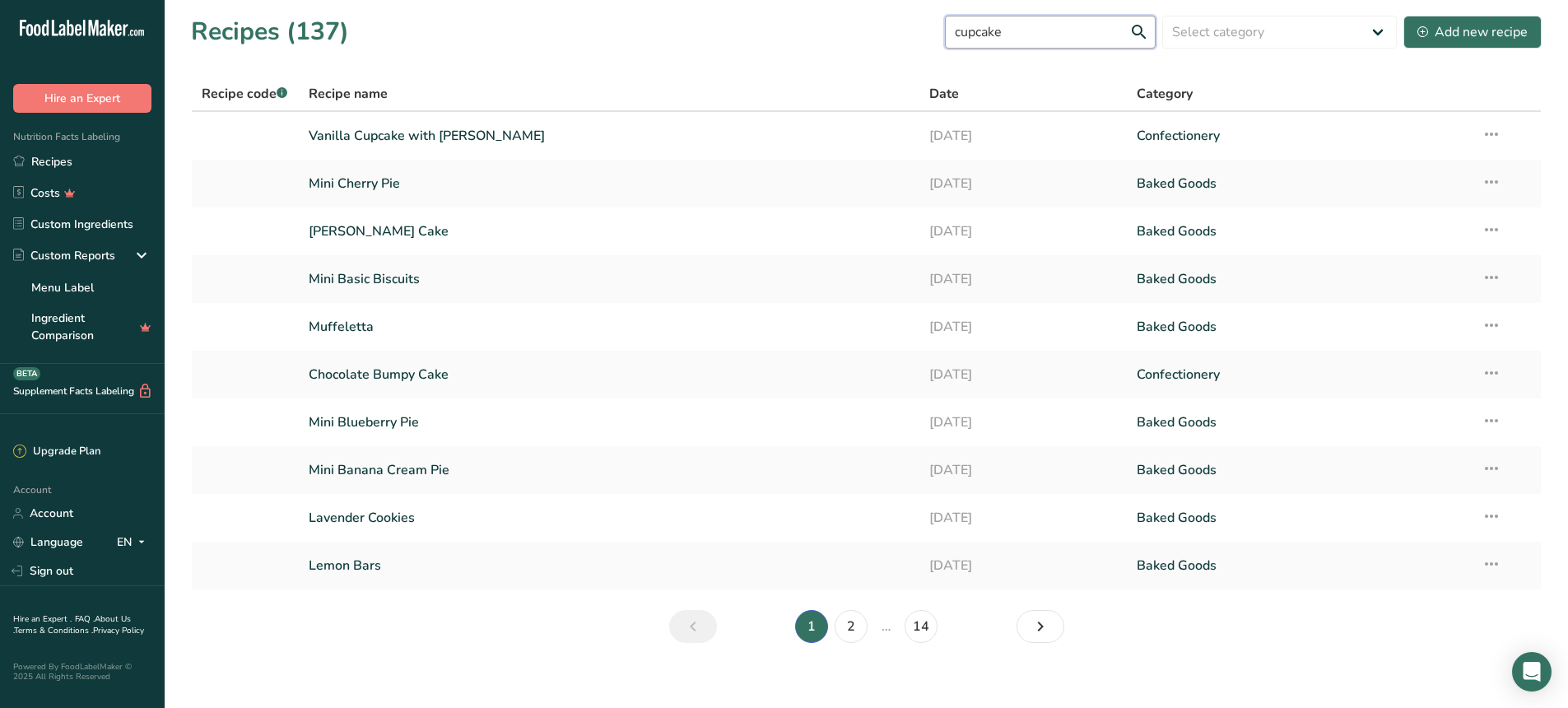
type input "cupcake"
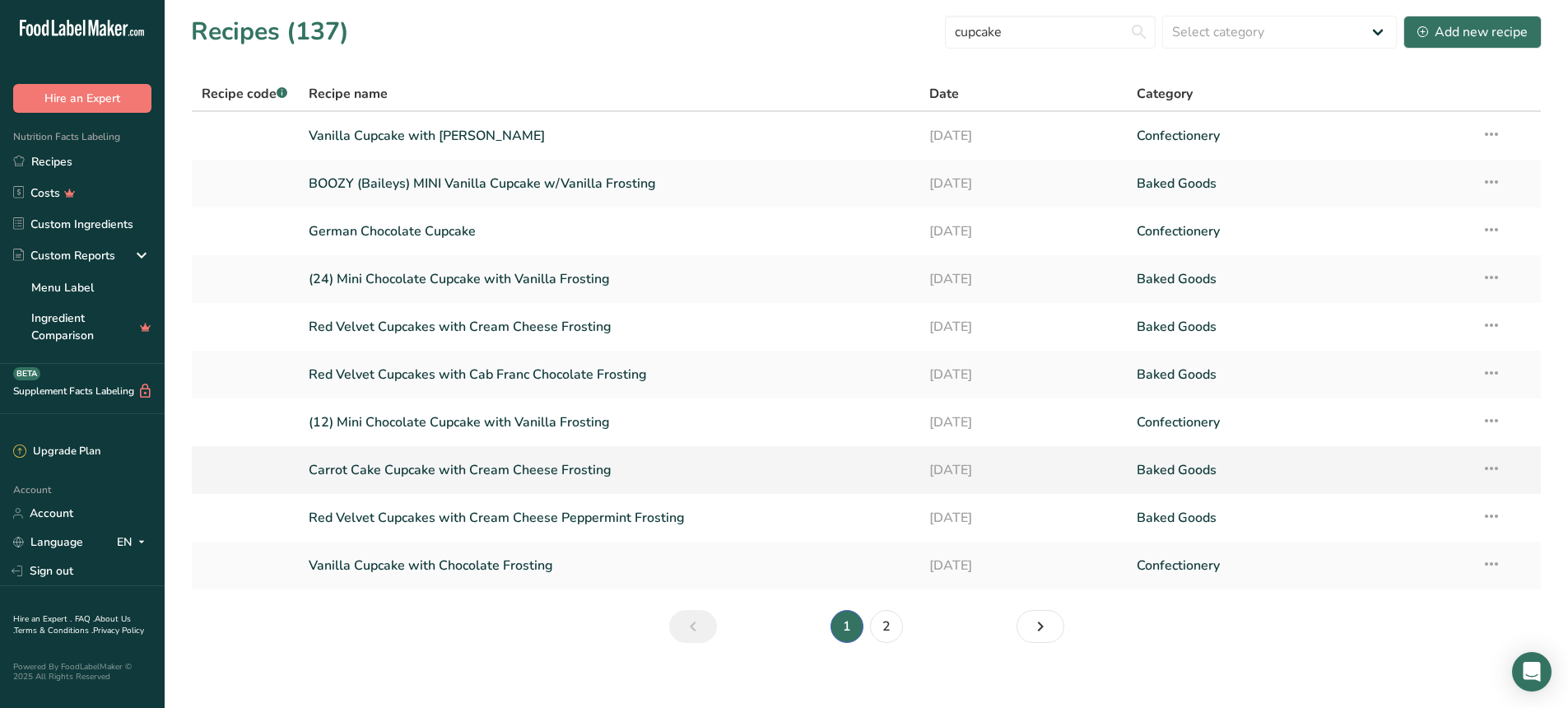
click at [529, 472] on link "Carrot Cake Cupcake with Cream Cheese Frosting" at bounding box center [609, 470] width 602 height 35
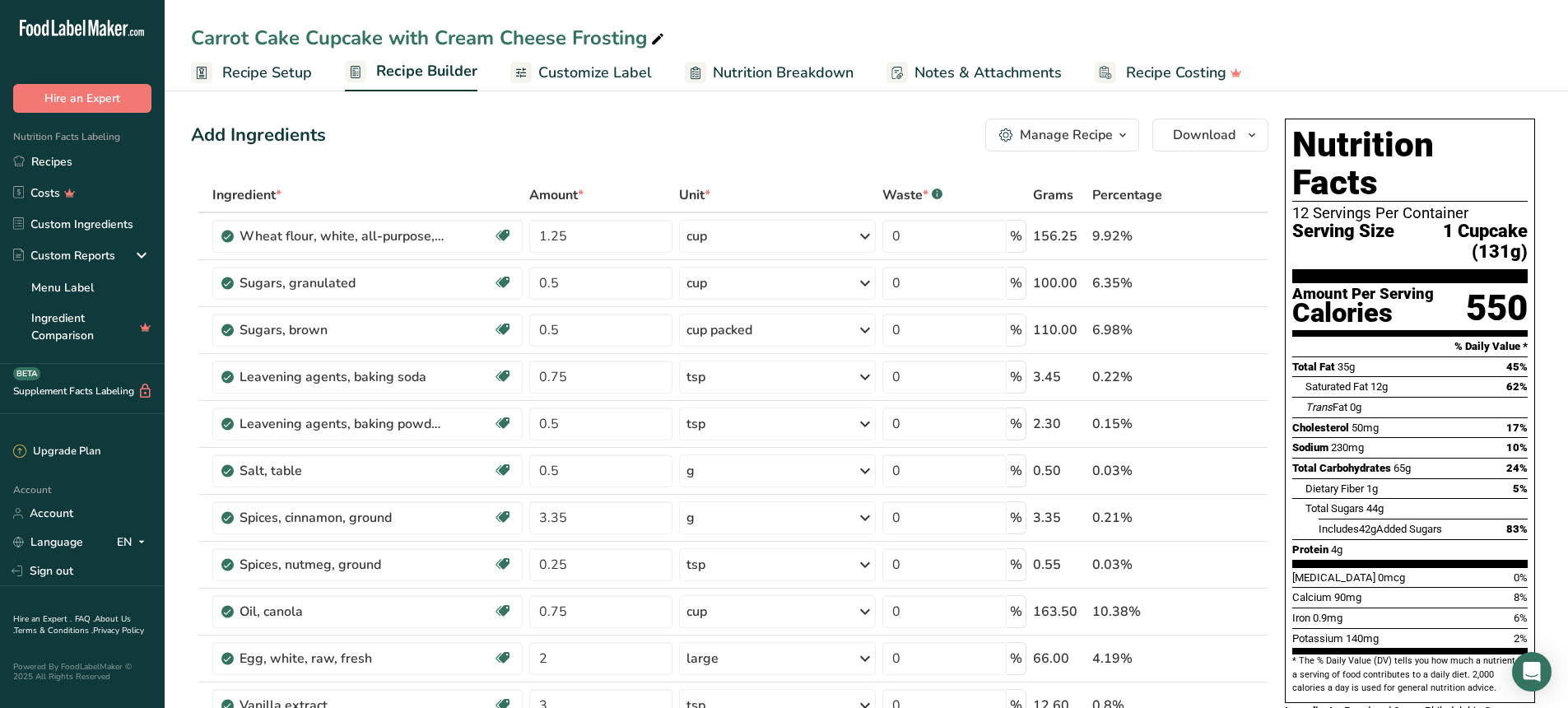
click at [275, 75] on span "Recipe Setup" at bounding box center [267, 73] width 89 height 22
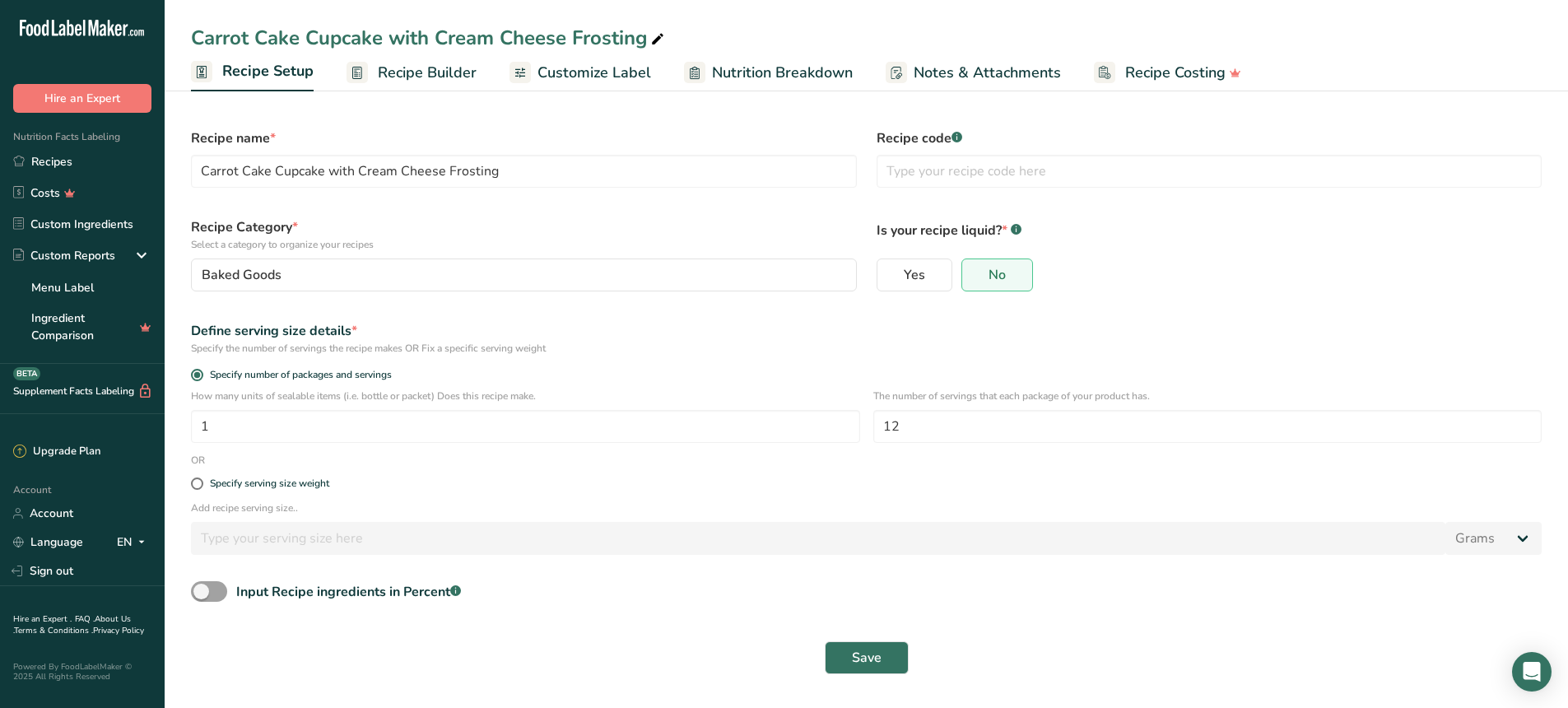
click at [388, 118] on div "Recipe name * Carrot Cake Cupcake with Cream Cheese Frosting" at bounding box center [523, 158] width 685 height 79
click at [55, 165] on link "Recipes" at bounding box center [82, 161] width 165 height 31
